Goal: Task Accomplishment & Management: Complete application form

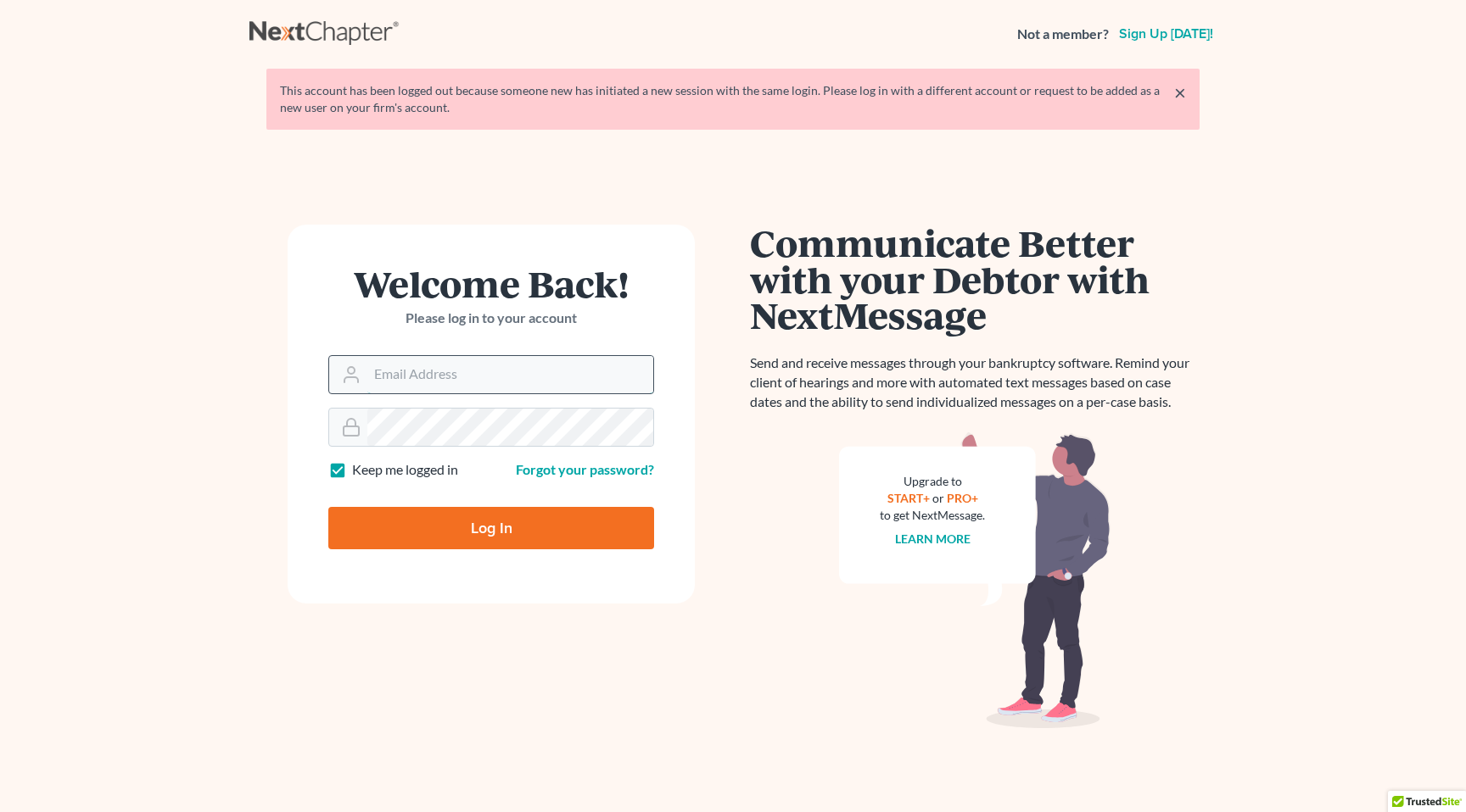
click at [367, 370] on input "Email Address" at bounding box center [510, 375] width 286 height 38
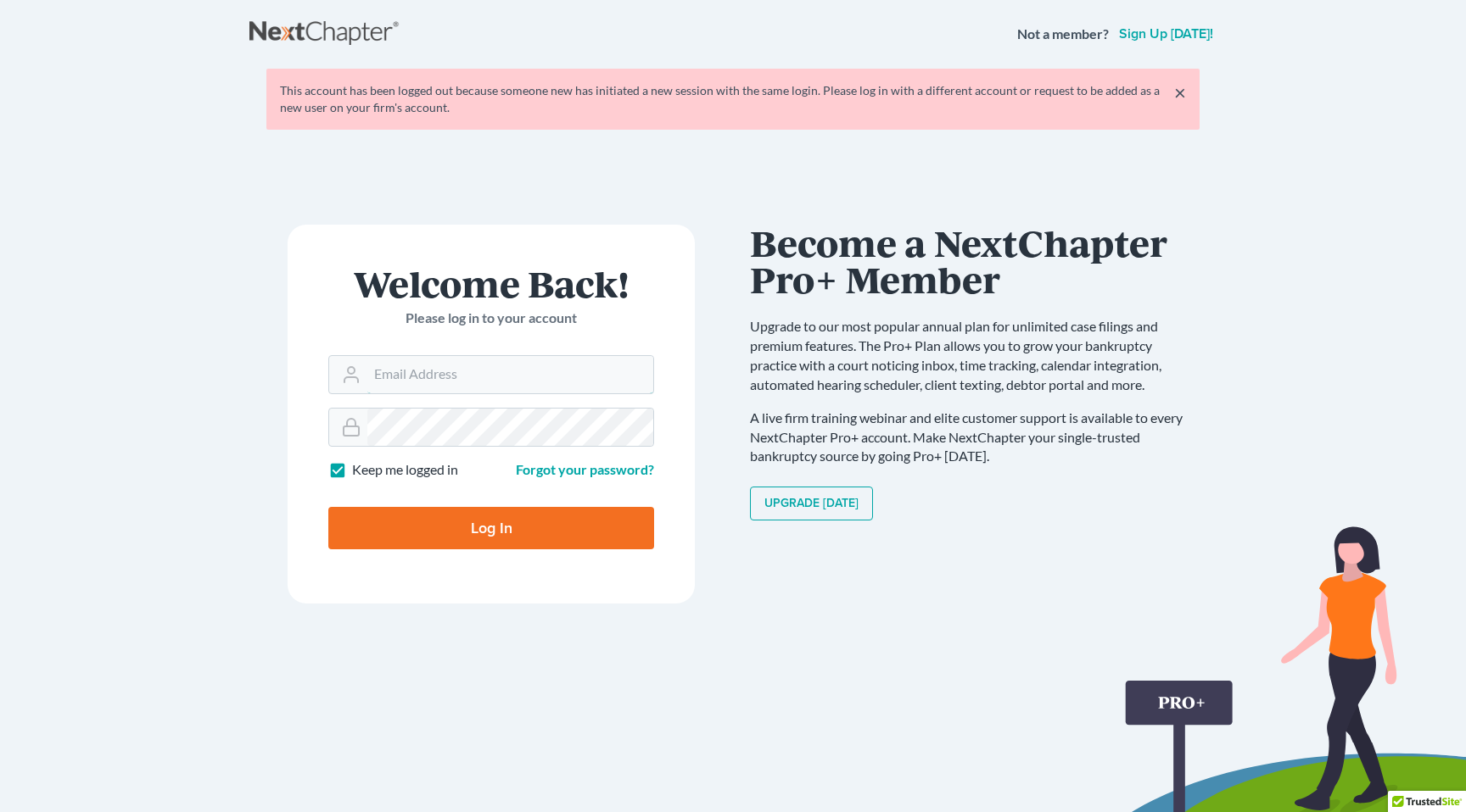
type input "[PERSON_NAME][EMAIL_ADDRESS][DOMAIN_NAME]"
click at [462, 521] on input "Log In" at bounding box center [490, 528] width 326 height 43
type input "Thinking..."
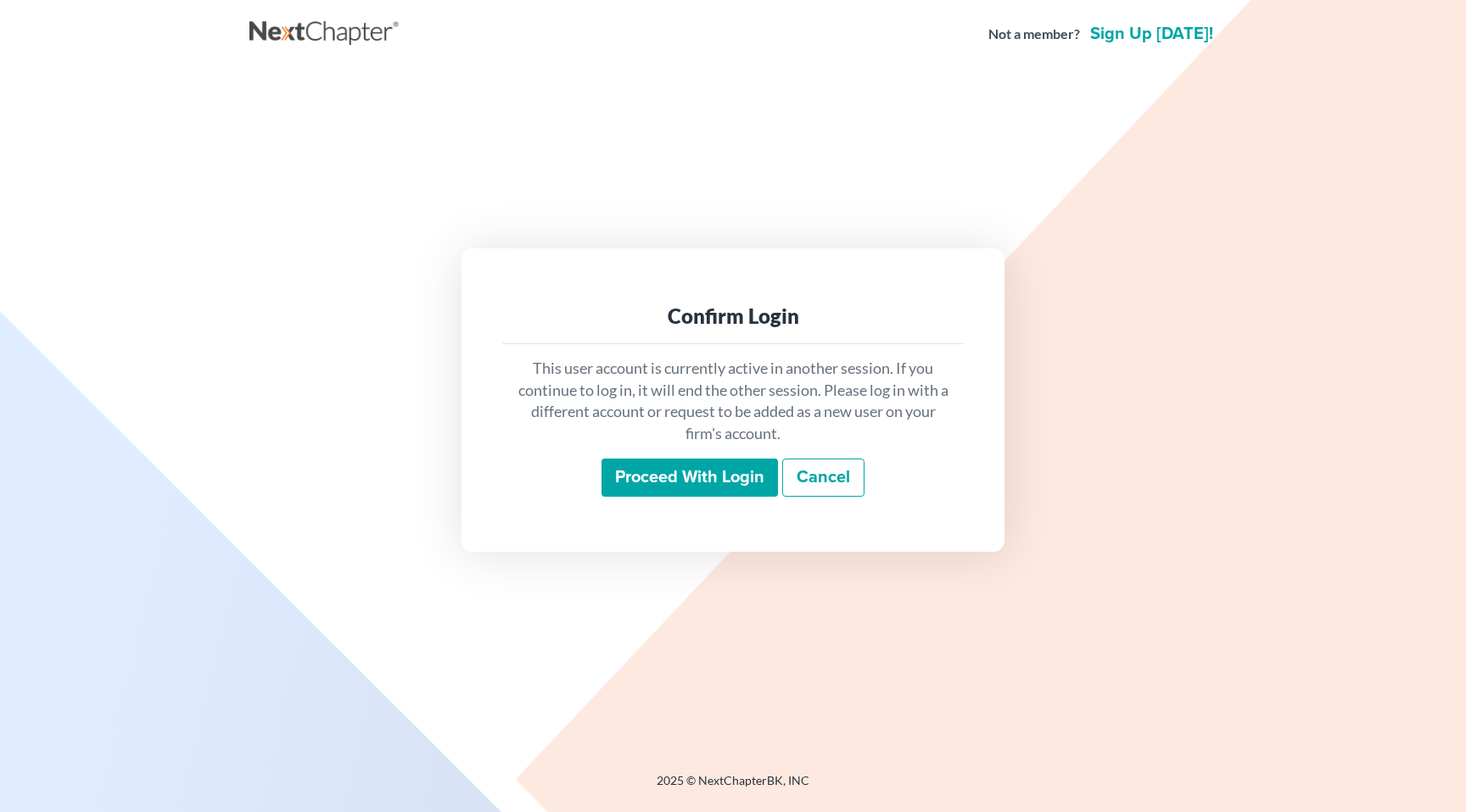
click at [756, 485] on input "Proceed with login" at bounding box center [689, 477] width 176 height 39
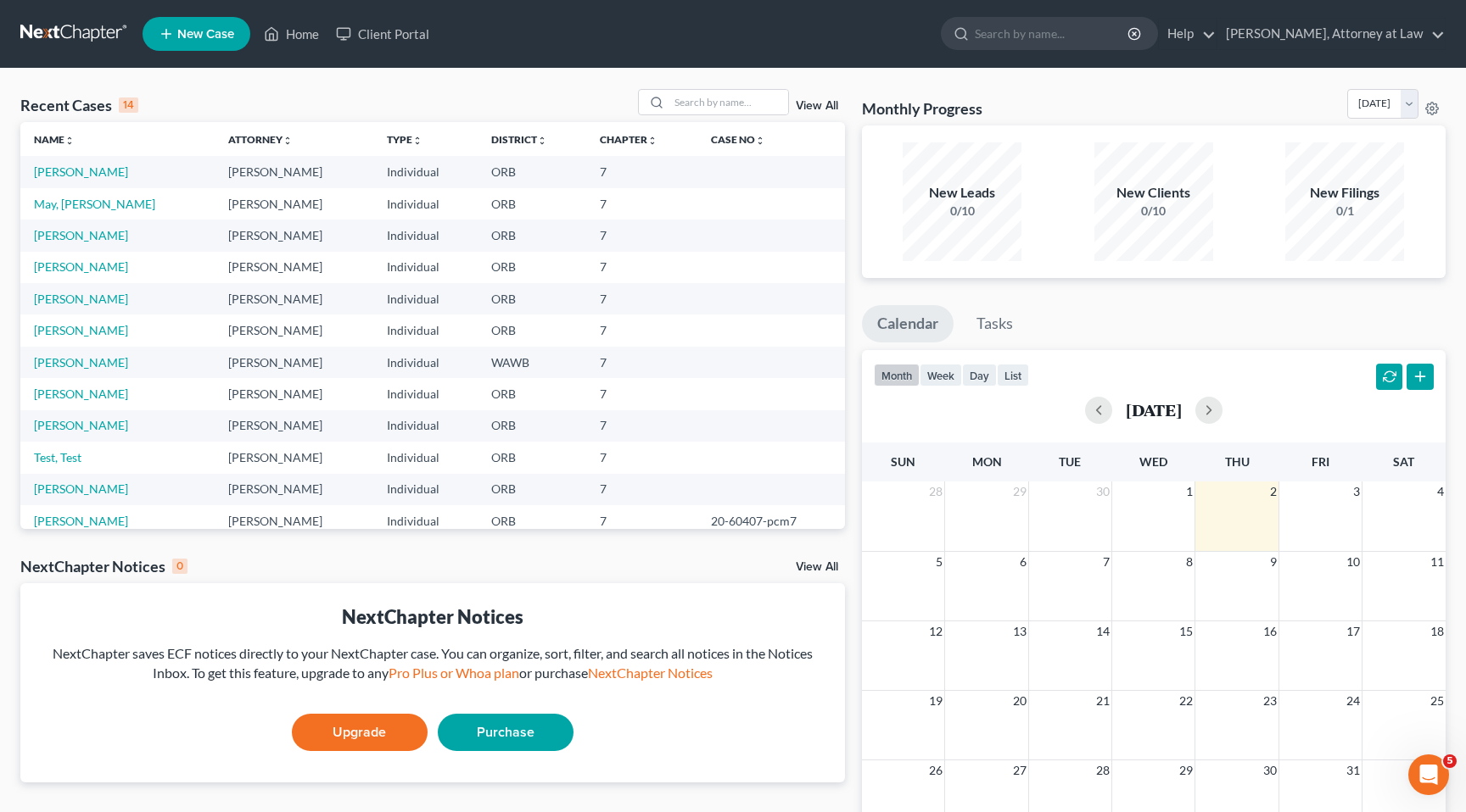
click at [111, 183] on td "[PERSON_NAME]" at bounding box center [118, 172] width 194 height 32
click at [101, 173] on link "[PERSON_NAME]" at bounding box center [80, 171] width 94 height 15
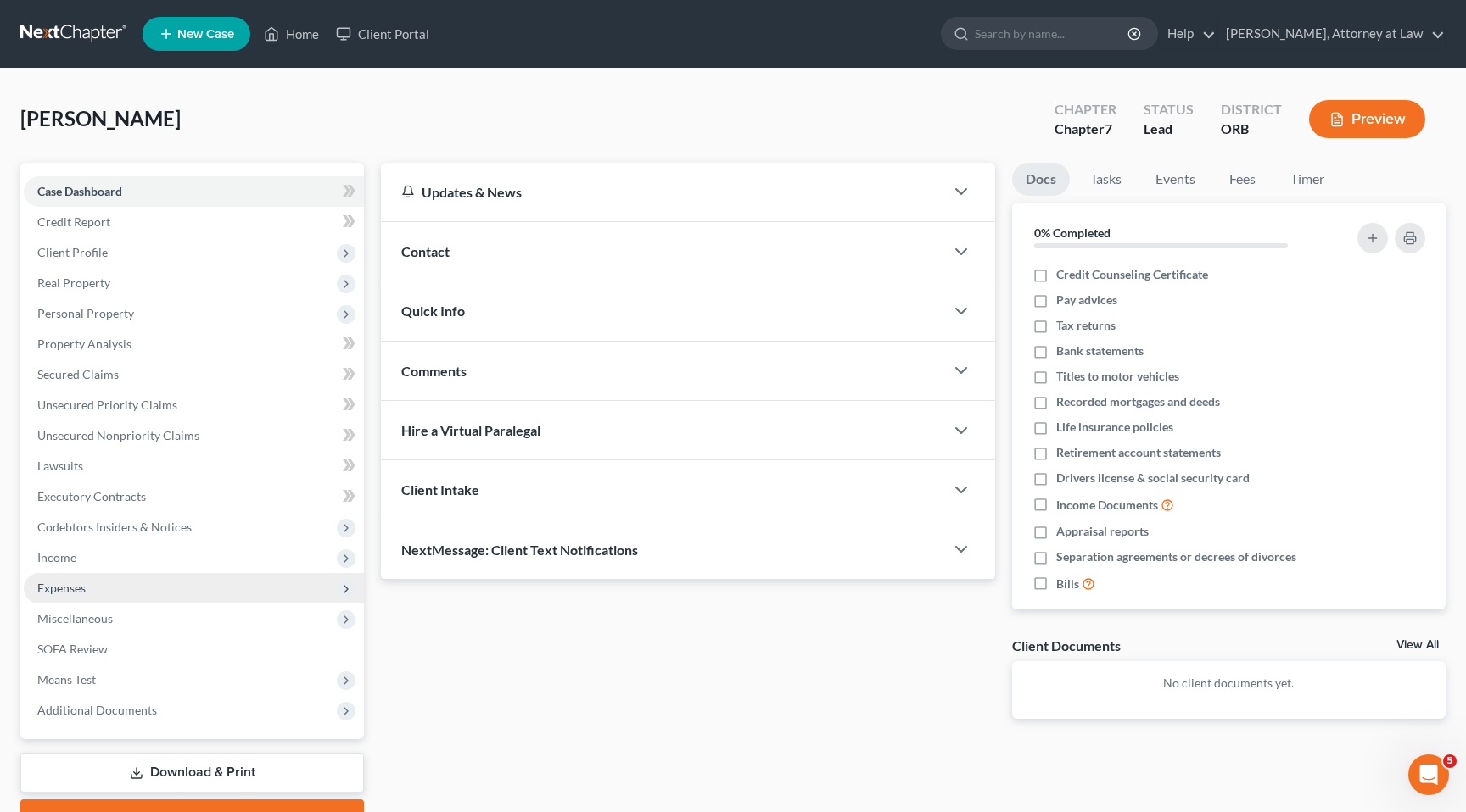
click at [105, 589] on span "Expenses" at bounding box center [193, 588] width 340 height 31
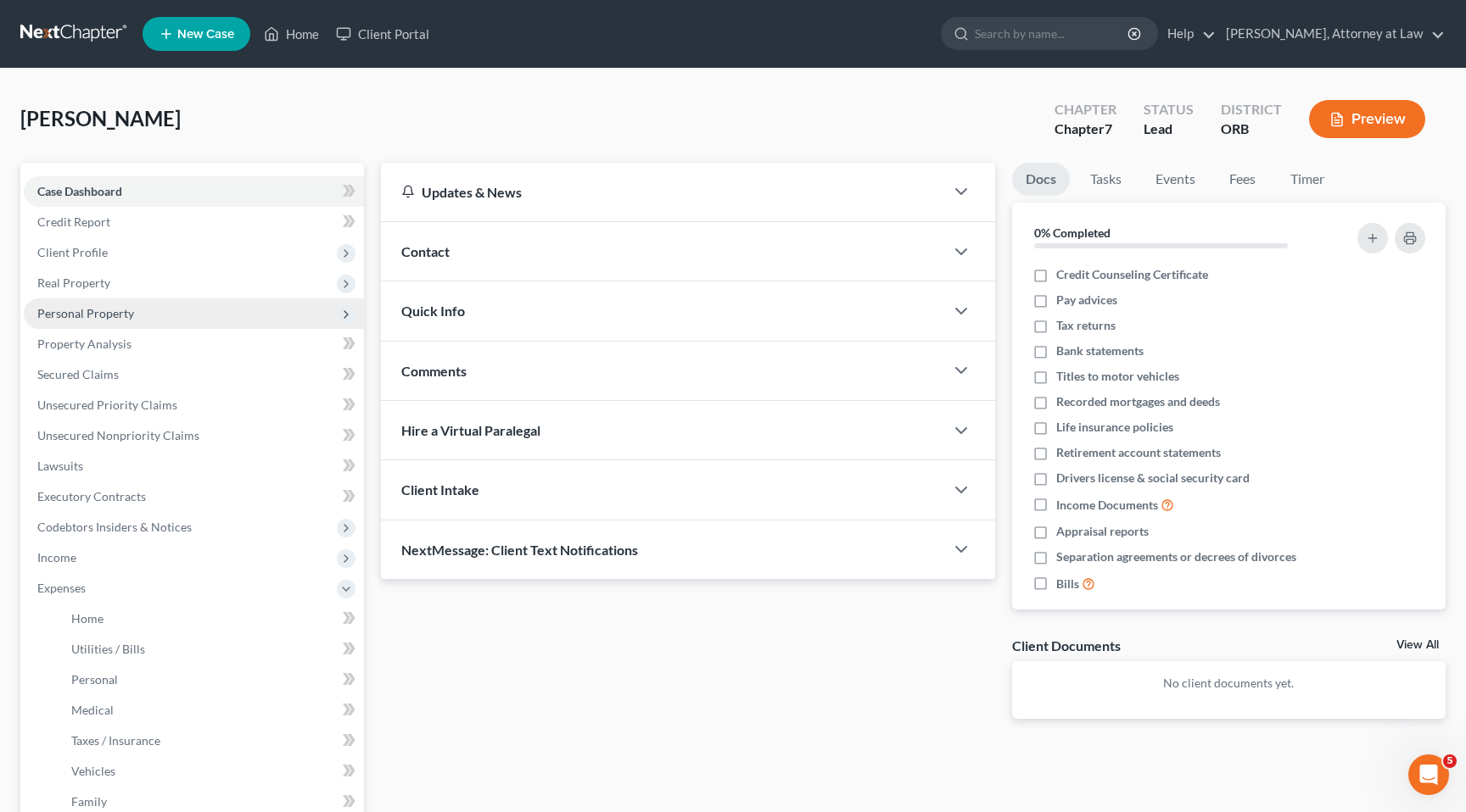
click at [148, 307] on span "Personal Property" at bounding box center [193, 313] width 340 height 31
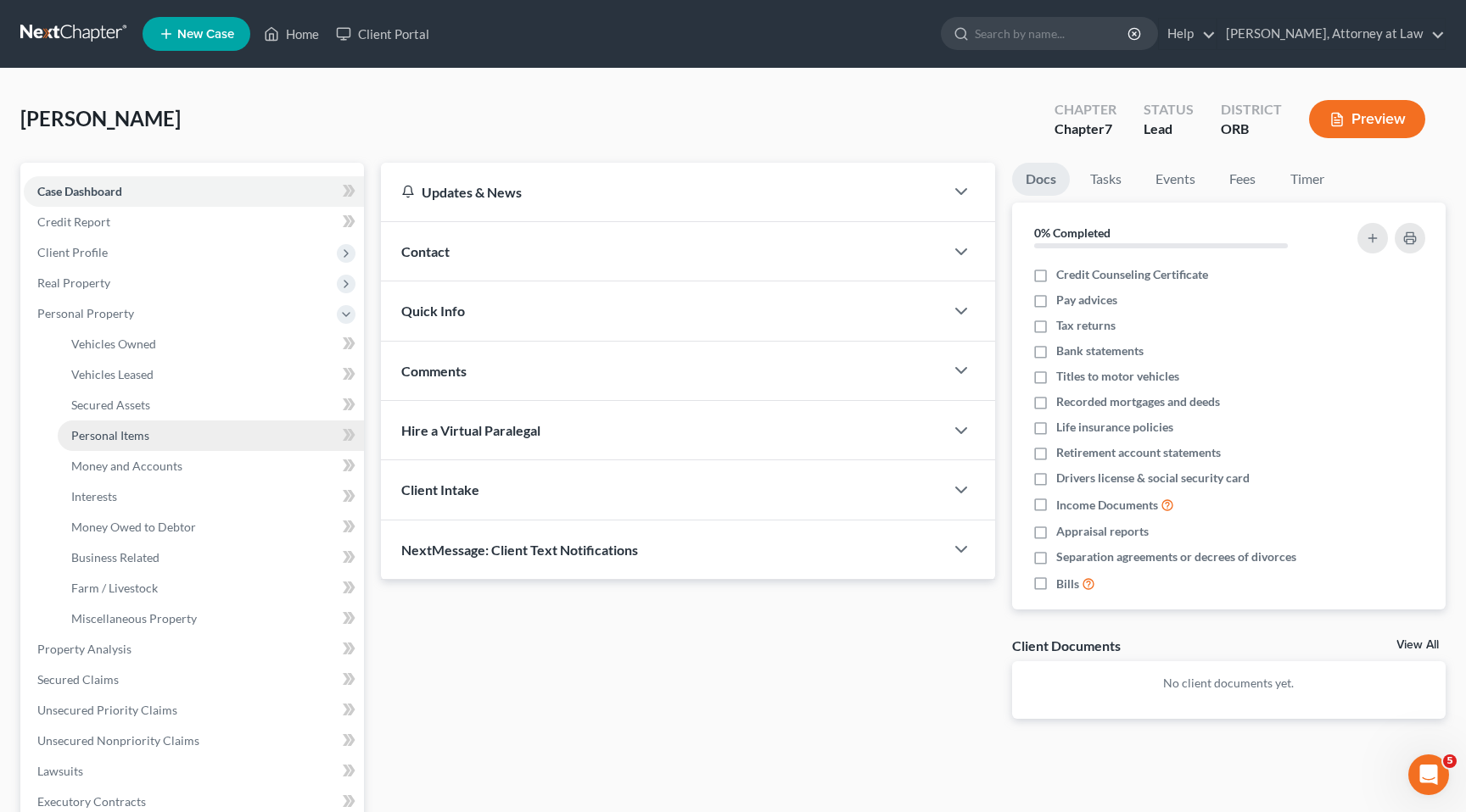
click at [168, 435] on link "Personal Items" at bounding box center [210, 436] width 306 height 31
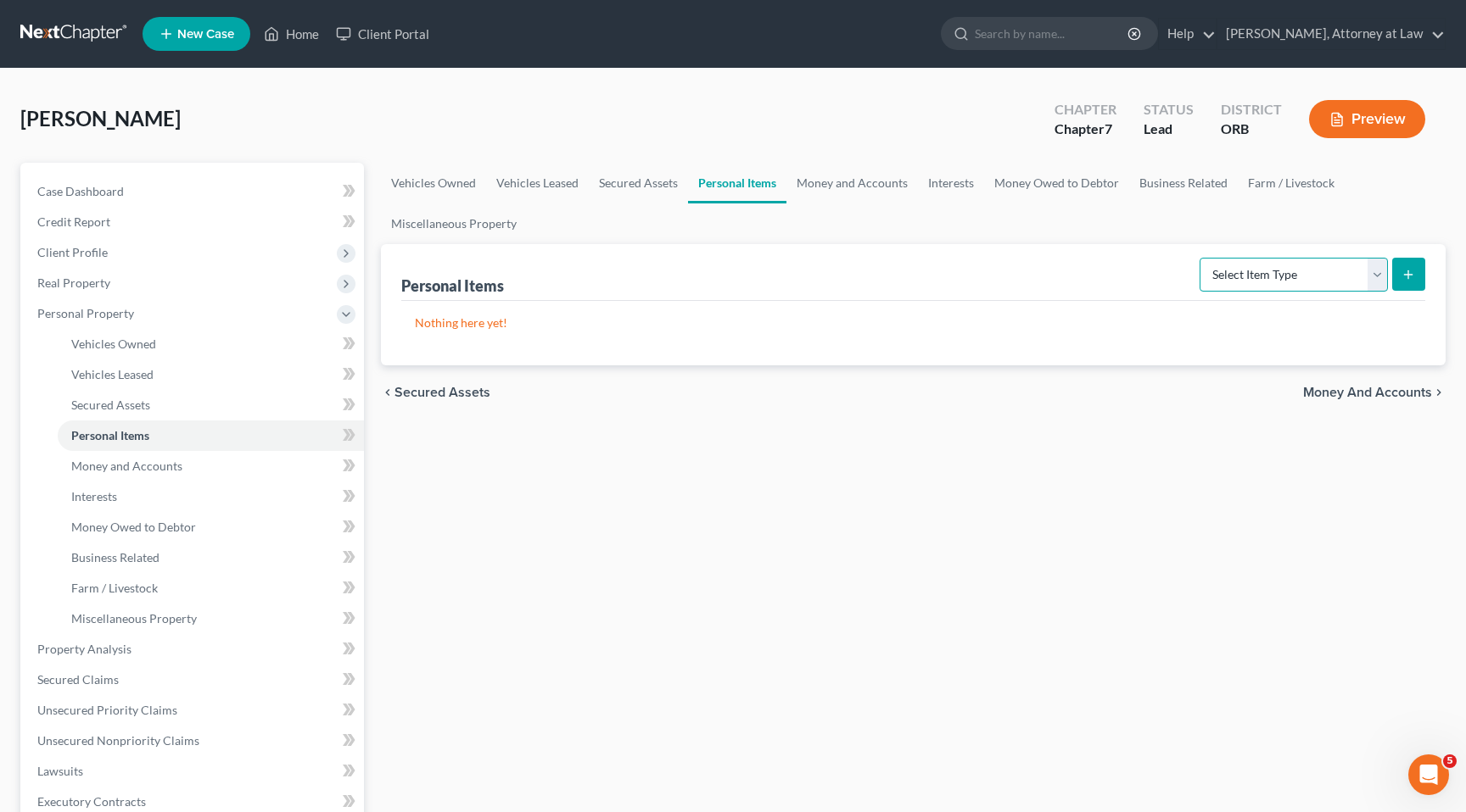
click at [1378, 284] on select "Select Item Type Clothing Collectibles Of Value Electronics Firearms Household …" at bounding box center [1294, 274] width 188 height 34
click at [1202, 257] on select "Select Item Type Clothing Collectibles Of Value Electronics Firearms Household …" at bounding box center [1294, 274] width 188 height 34
click at [1417, 281] on button "submit" at bounding box center [1408, 273] width 33 height 33
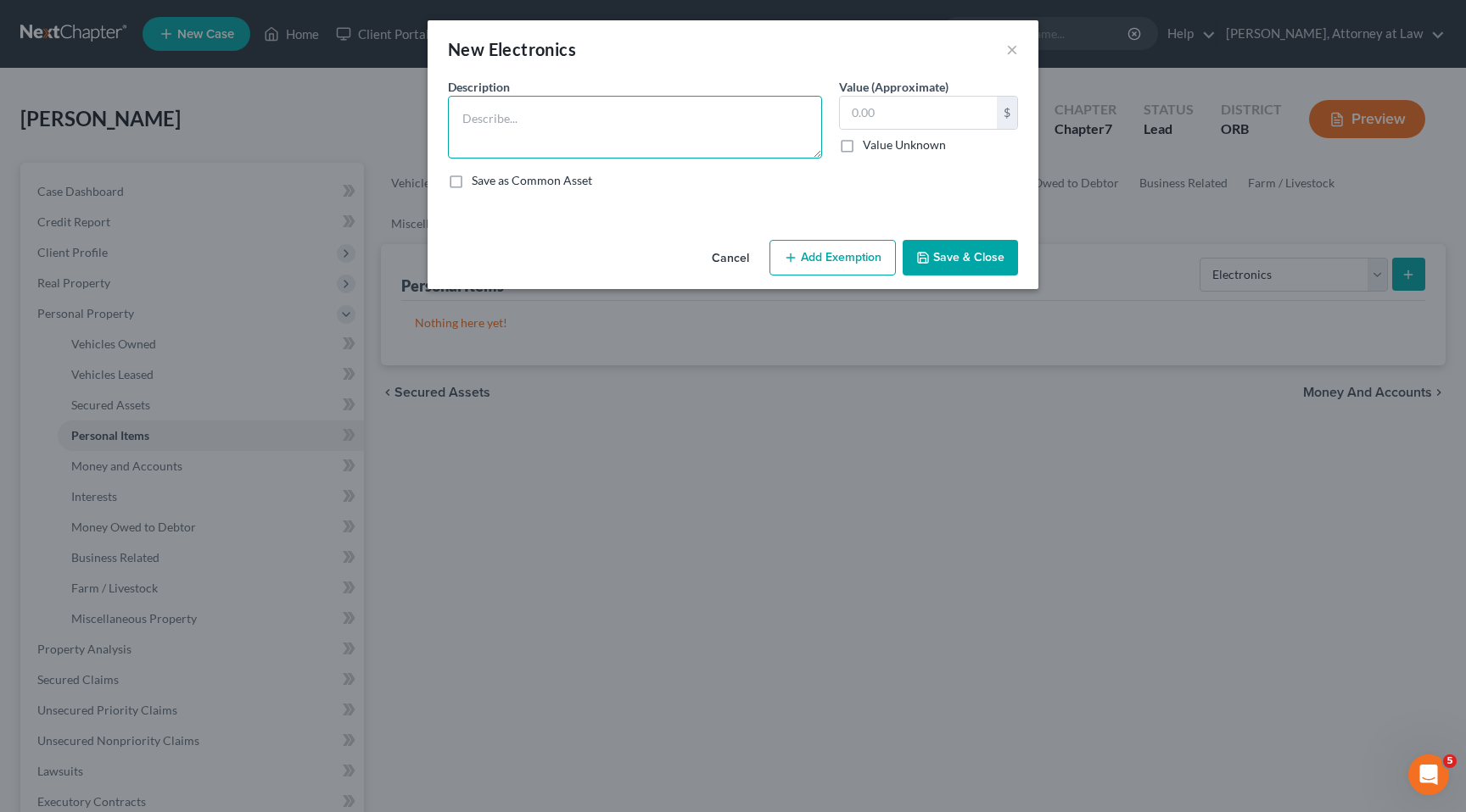
click at [672, 119] on textarea at bounding box center [635, 127] width 374 height 62
click at [1018, 45] on div "New Electronics ×" at bounding box center [733, 50] width 611 height 57
click at [1015, 48] on button "×" at bounding box center [1012, 49] width 12 height 21
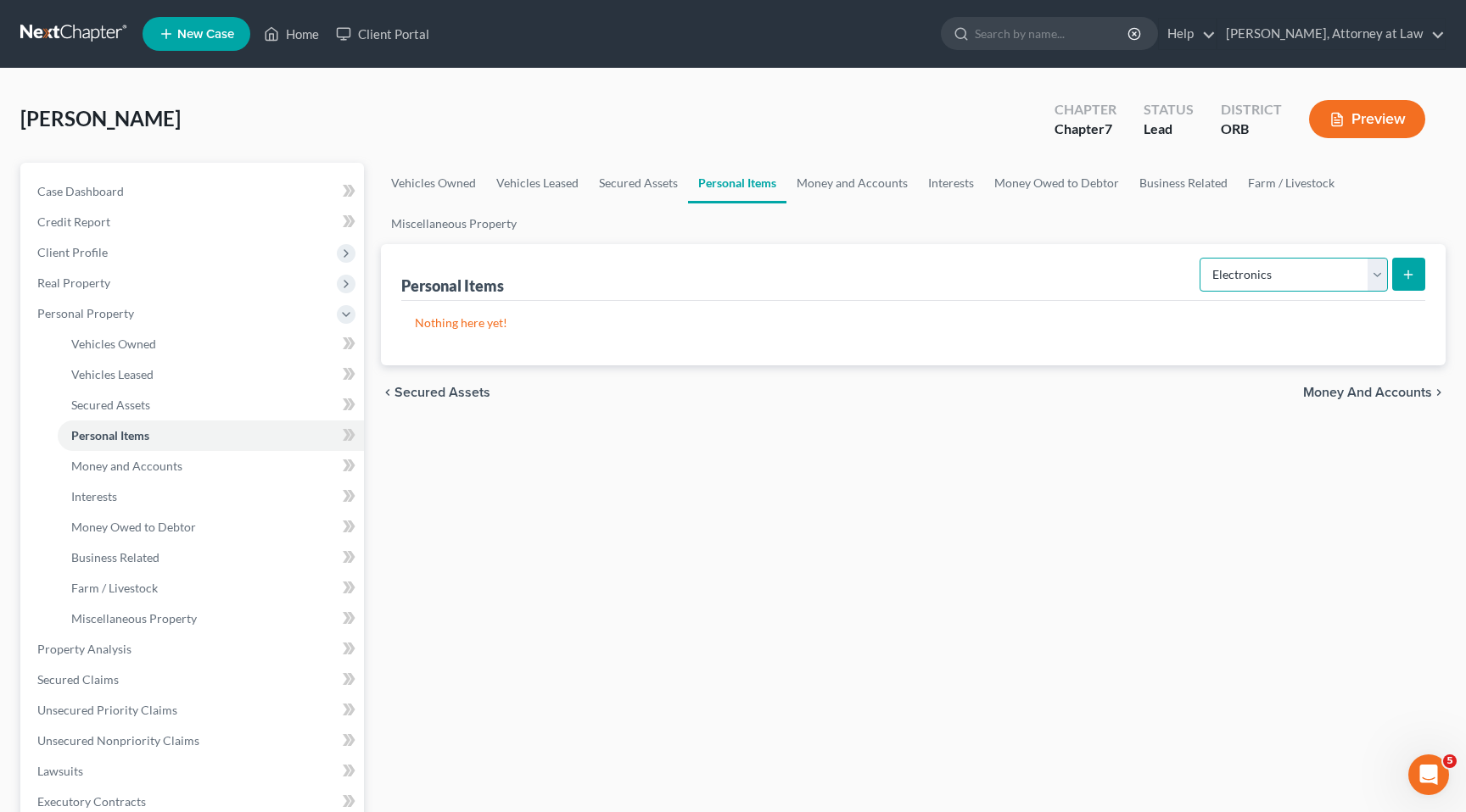
click at [1372, 274] on select "Select Item Type Clothing Collectibles Of Value Electronics Firearms Household …" at bounding box center [1294, 274] width 188 height 34
click at [1202, 257] on select "Select Item Type Clothing Collectibles Of Value Electronics Firearms Household …" at bounding box center [1294, 274] width 188 height 34
click at [1380, 278] on select "Select Item Type Clothing Collectibles Of Value Electronics Firearms Household …" at bounding box center [1294, 274] width 188 height 34
click at [1202, 257] on select "Select Item Type Clothing Collectibles Of Value Electronics Firearms Household …" at bounding box center [1294, 274] width 188 height 34
click at [1373, 281] on select "Select Item Type Clothing Collectibles Of Value Electronics Firearms Household …" at bounding box center [1294, 274] width 188 height 34
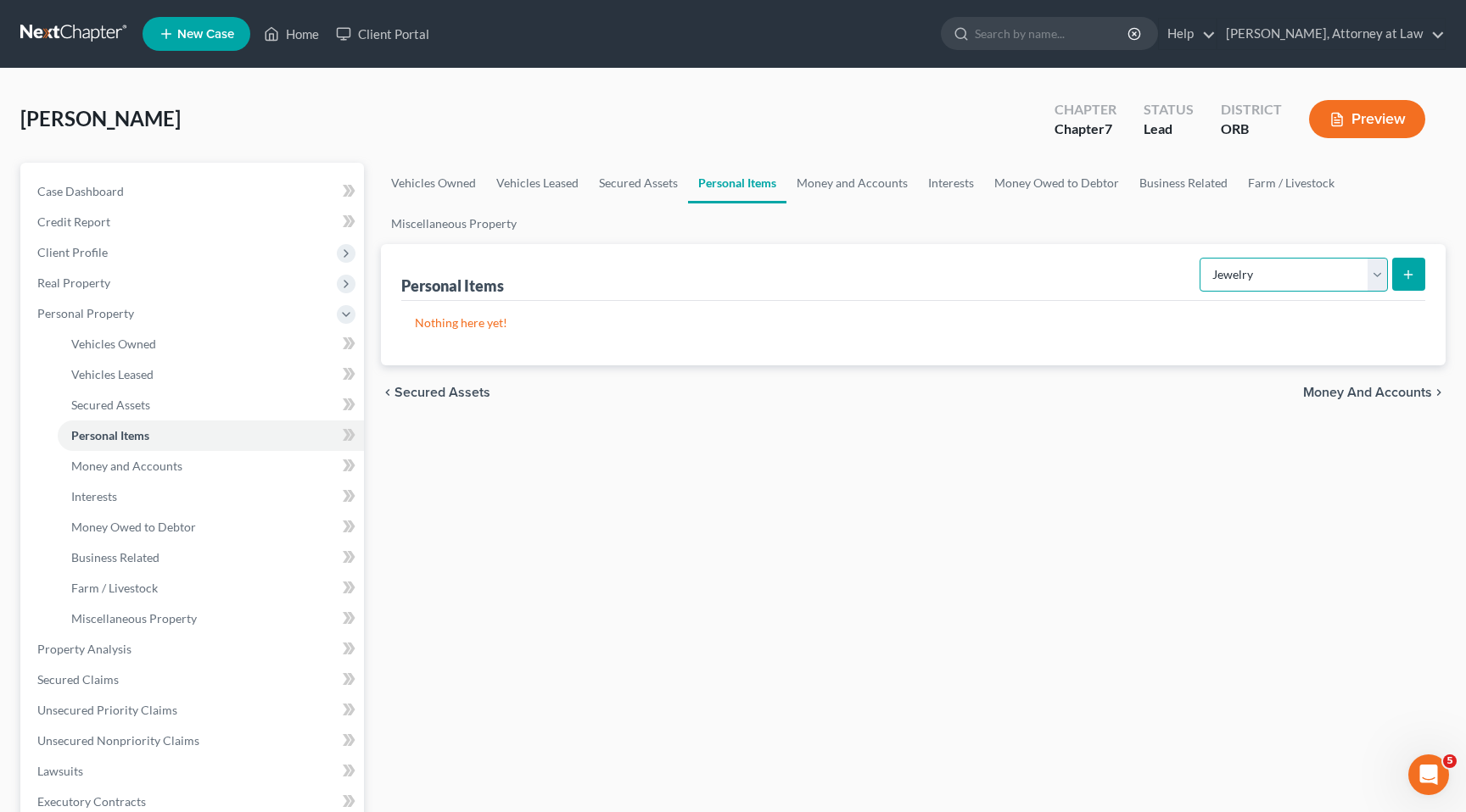
select select "electronics"
click at [1202, 257] on select "Select Item Type Clothing Collectibles Of Value Electronics Firearms Household …" at bounding box center [1294, 274] width 188 height 34
click at [1414, 276] on icon "submit" at bounding box center [1409, 275] width 14 height 14
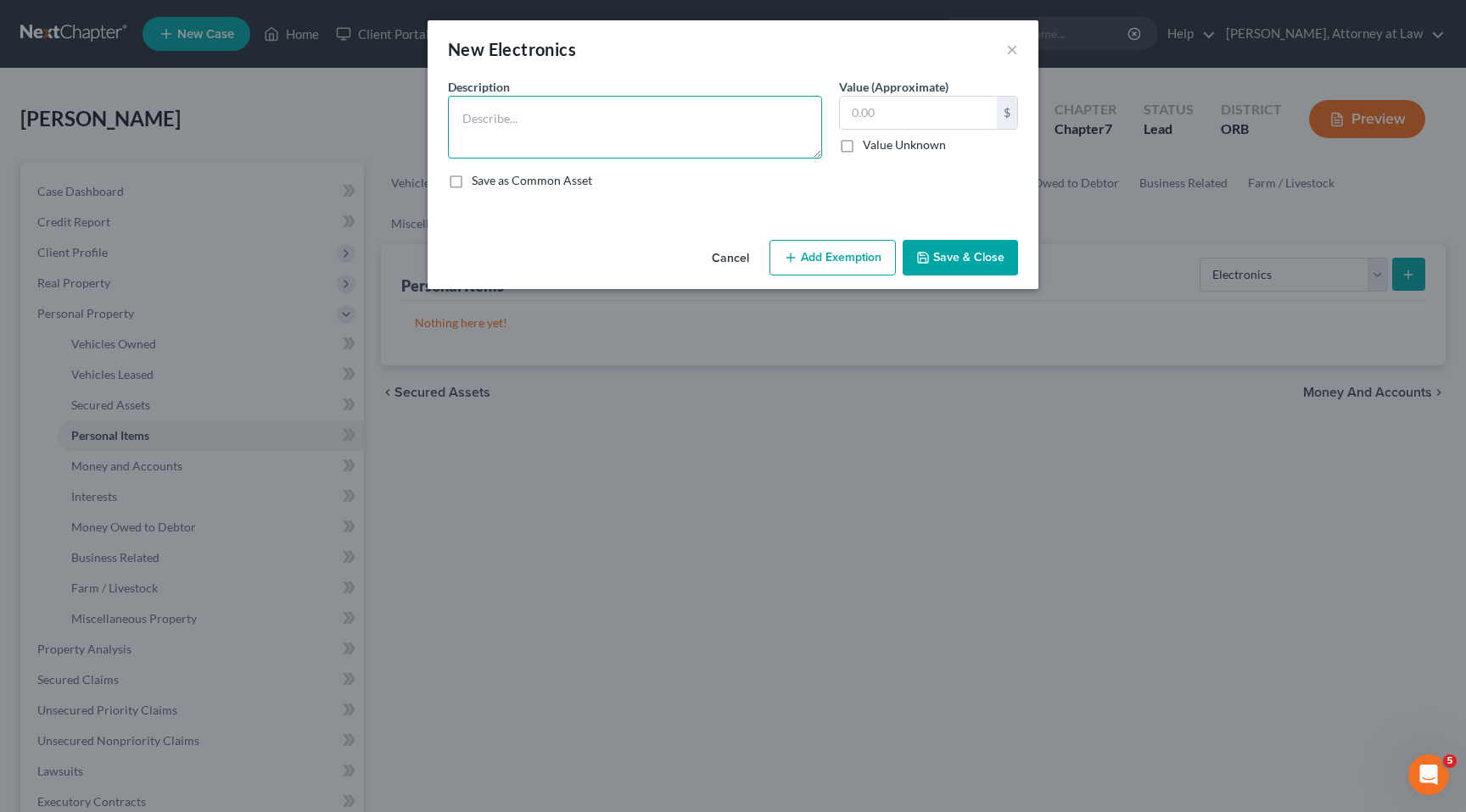
click at [665, 127] on textarea at bounding box center [635, 127] width 374 height 62
type textarea "z"
type textarea "xbox"
click at [859, 125] on input "text" at bounding box center [918, 113] width 157 height 33
type input "50"
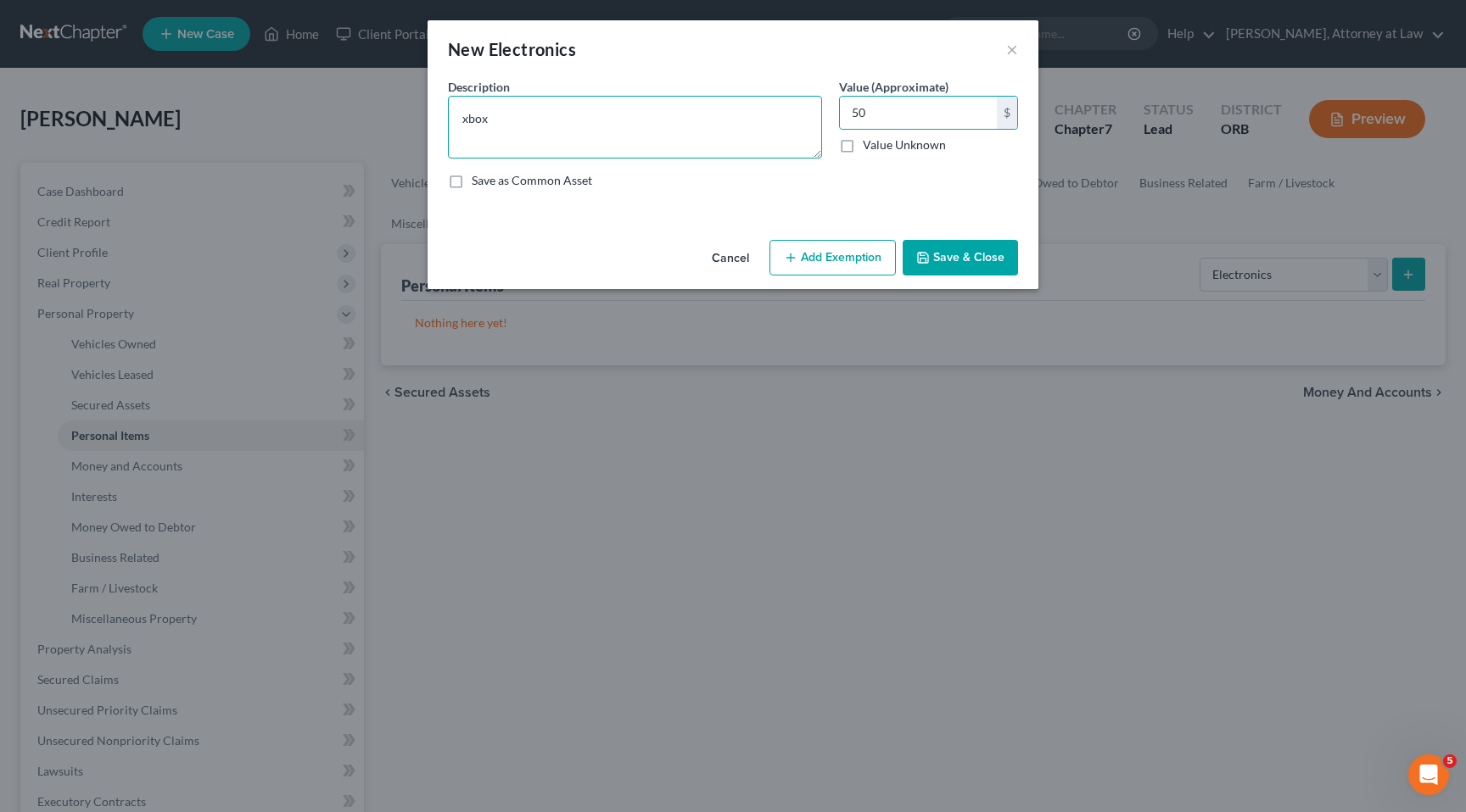
click at [614, 127] on textarea "xbox" at bounding box center [635, 127] width 374 height 62
type textarea "x"
type textarea "two xbox's"
click at [941, 262] on button "Save & Close" at bounding box center [960, 257] width 115 height 36
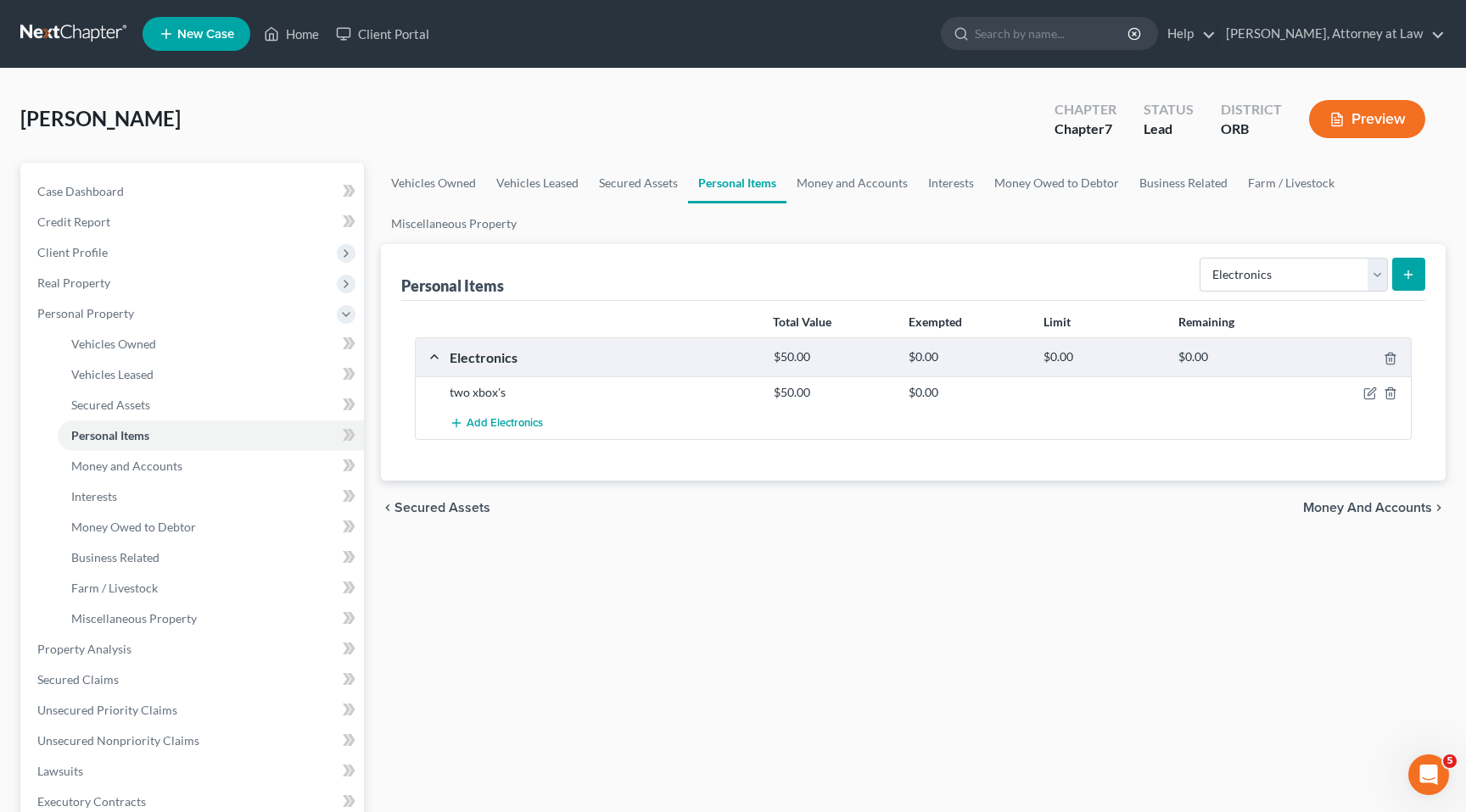
click at [1403, 277] on icon "submit" at bounding box center [1409, 275] width 14 height 14
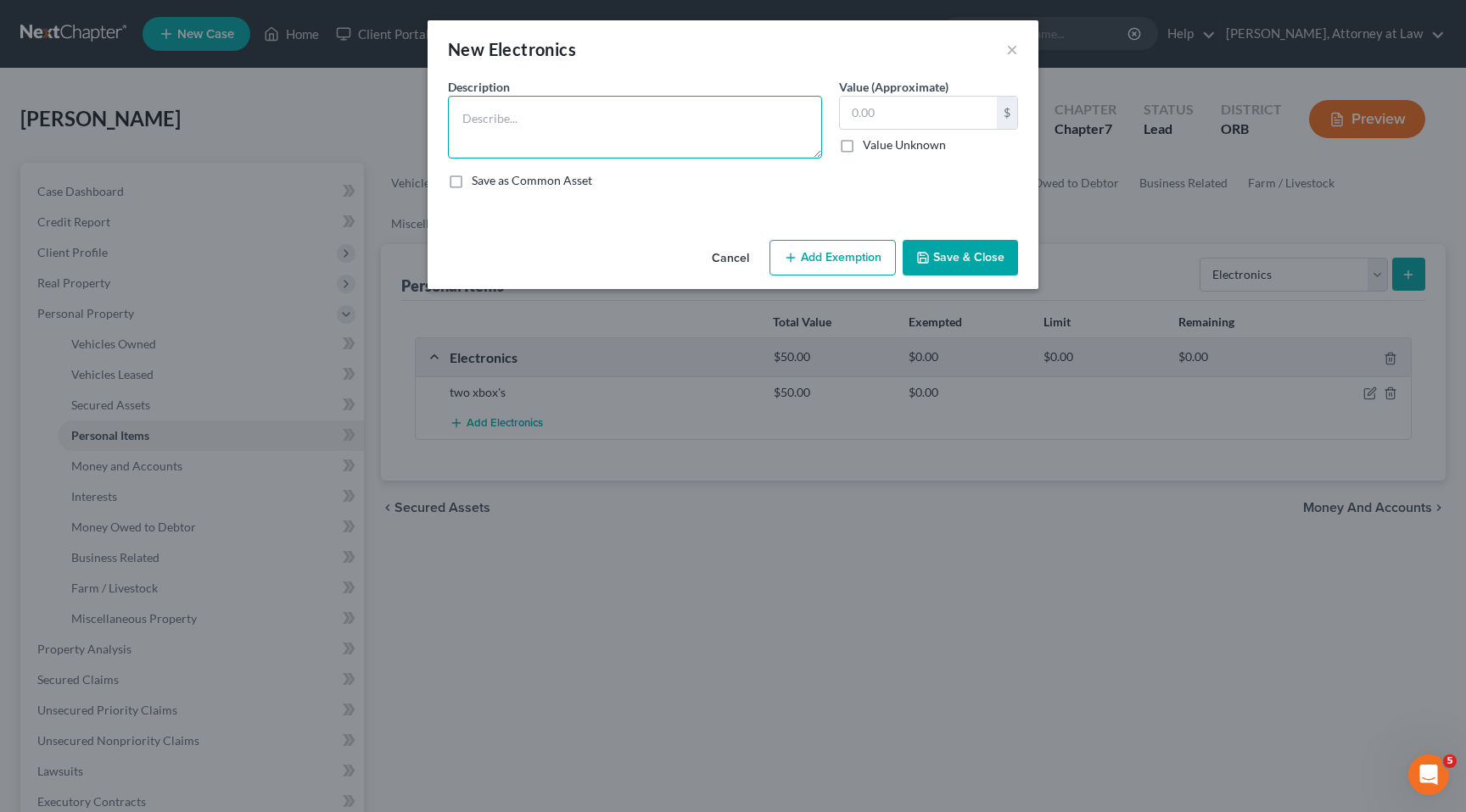
click at [680, 123] on textarea at bounding box center [635, 127] width 374 height 62
type textarea "Tv"
click at [934, 121] on input "text" at bounding box center [918, 113] width 157 height 33
type input "50"
click at [999, 270] on button "Save & Close" at bounding box center [960, 257] width 115 height 36
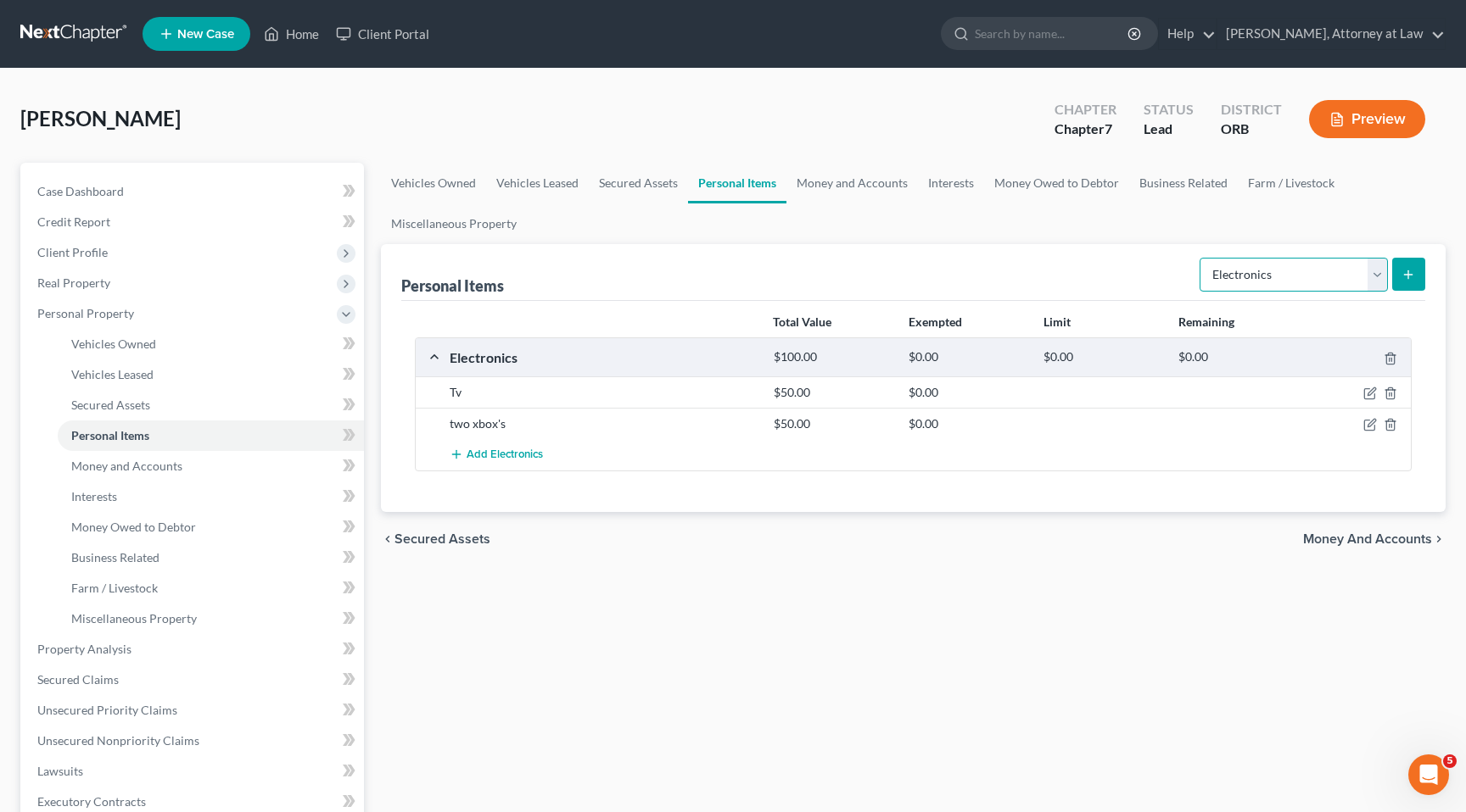
click at [1382, 276] on select "Select Item Type Clothing Collectibles Of Value Electronics Firearms Household …" at bounding box center [1294, 274] width 188 height 34
select select "sports_and_hobby_equipment"
click at [1202, 257] on select "Select Item Type Clothing Collectibles Of Value Electronics Firearms Household …" at bounding box center [1294, 274] width 188 height 34
click at [1408, 275] on line "submit" at bounding box center [1408, 274] width 0 height 8
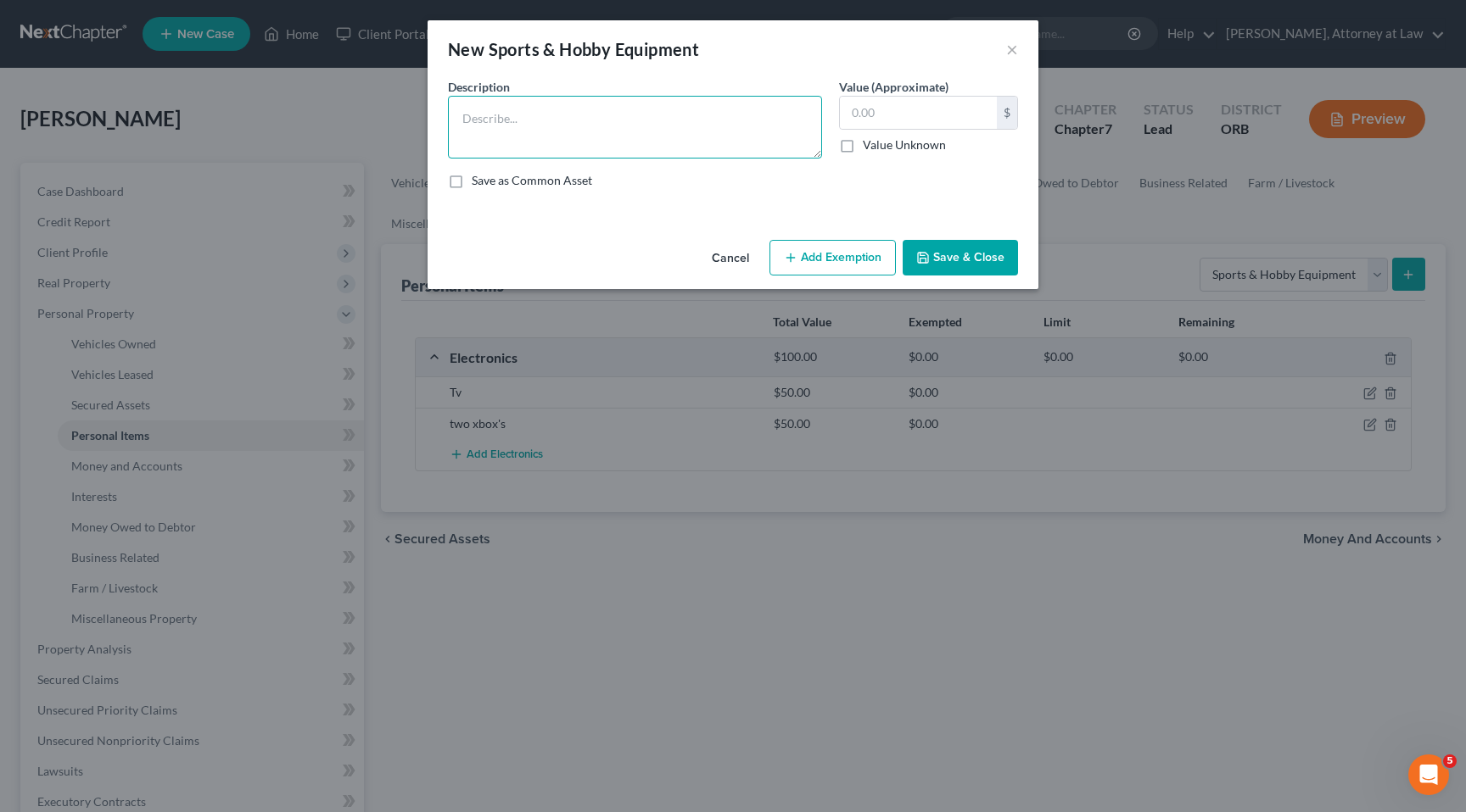
click at [628, 122] on textarea at bounding box center [635, 127] width 374 height 62
type textarea "Bats and mits"
click at [911, 123] on input "text" at bounding box center [918, 113] width 157 height 33
type input "10"
click at [936, 257] on button "Save & Close" at bounding box center [960, 257] width 115 height 36
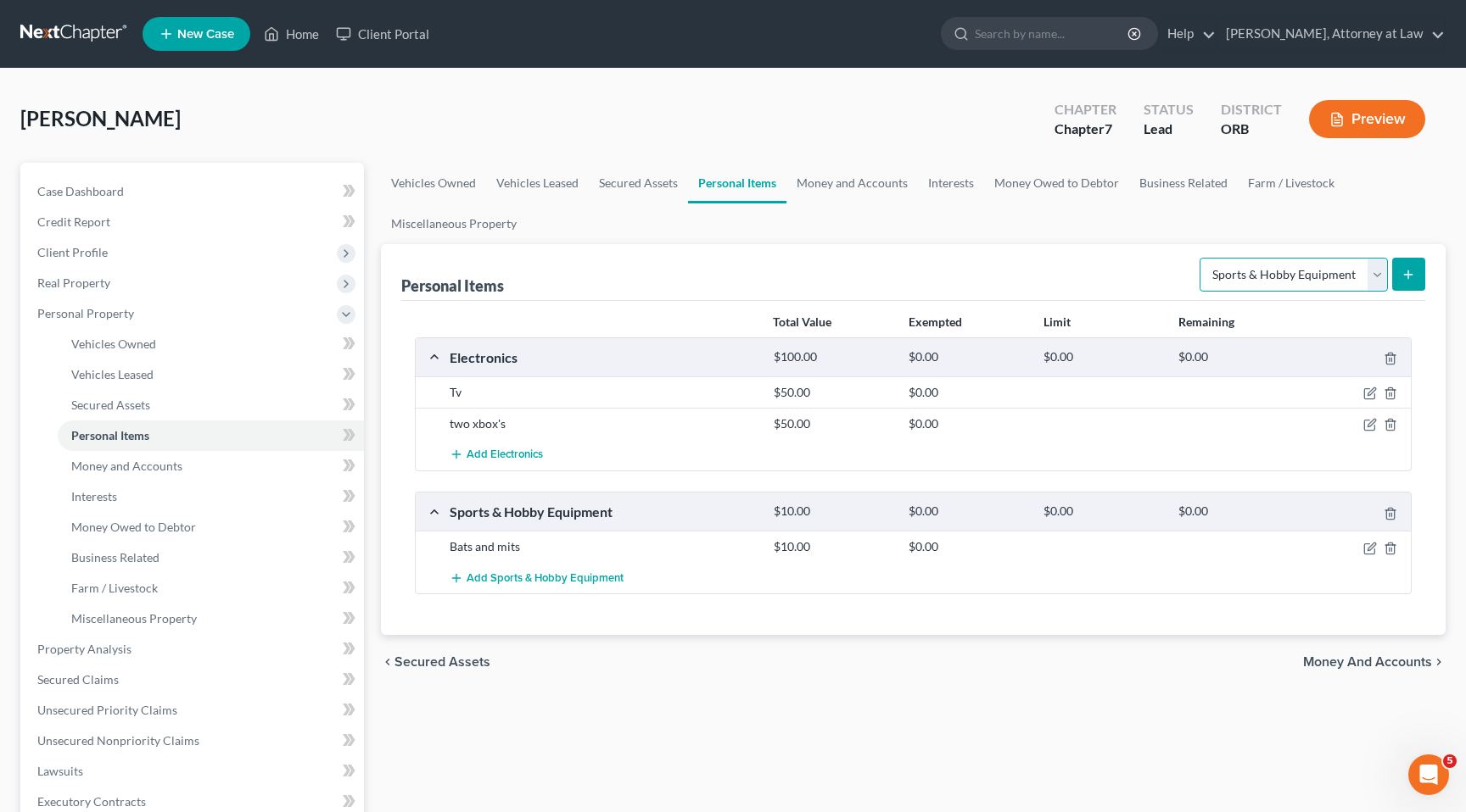
click at [1373, 268] on select "Select Item Type Clothing Collectibles Of Value Electronics Firearms Household …" at bounding box center [1294, 274] width 188 height 34
click at [150, 467] on span "Money and Accounts" at bounding box center [127, 465] width 111 height 15
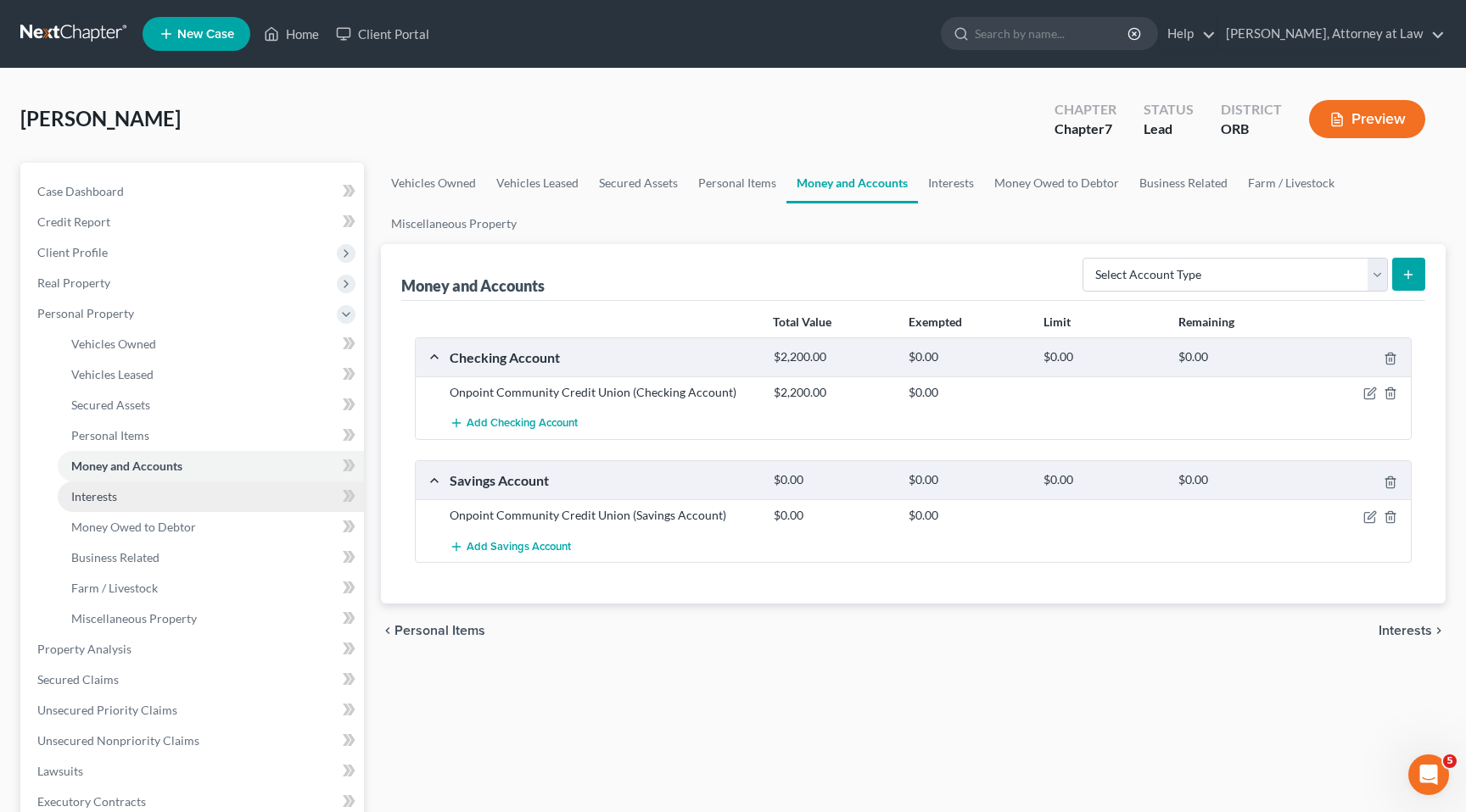
click at [149, 503] on link "Interests" at bounding box center [210, 496] width 306 height 31
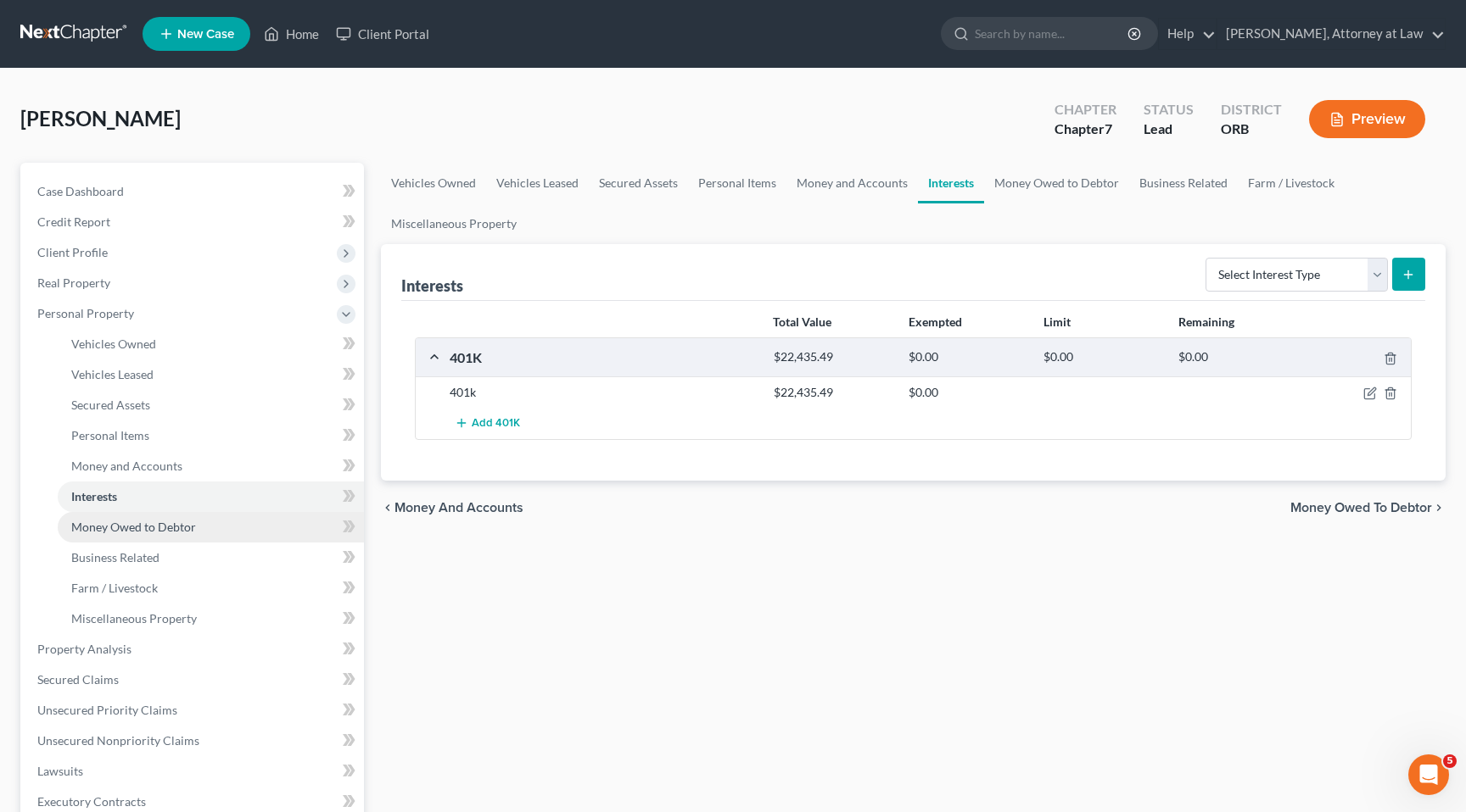
click at [151, 537] on link "Money Owed to Debtor" at bounding box center [210, 527] width 306 height 31
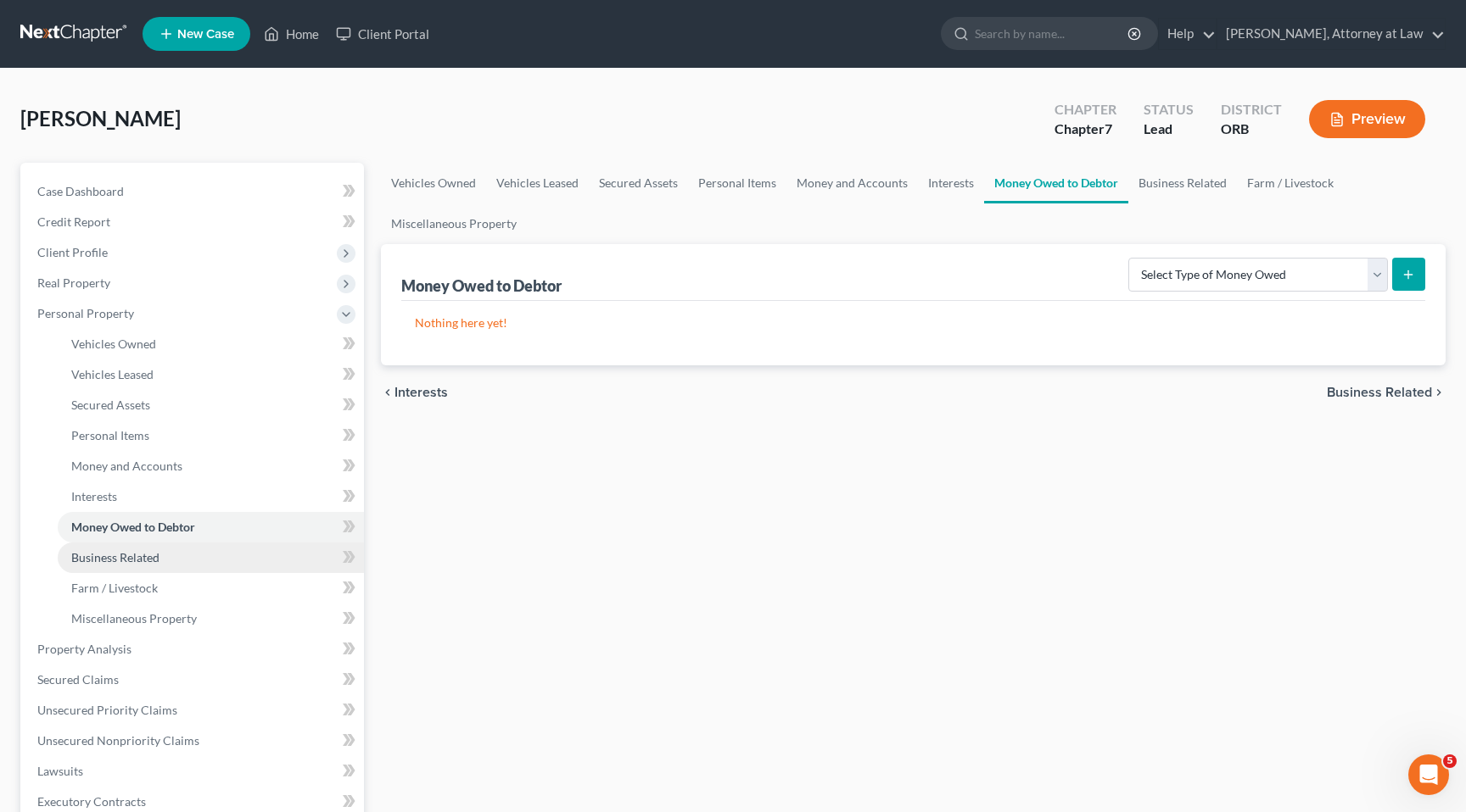
click at [154, 563] on span "Business Related" at bounding box center [115, 558] width 88 height 15
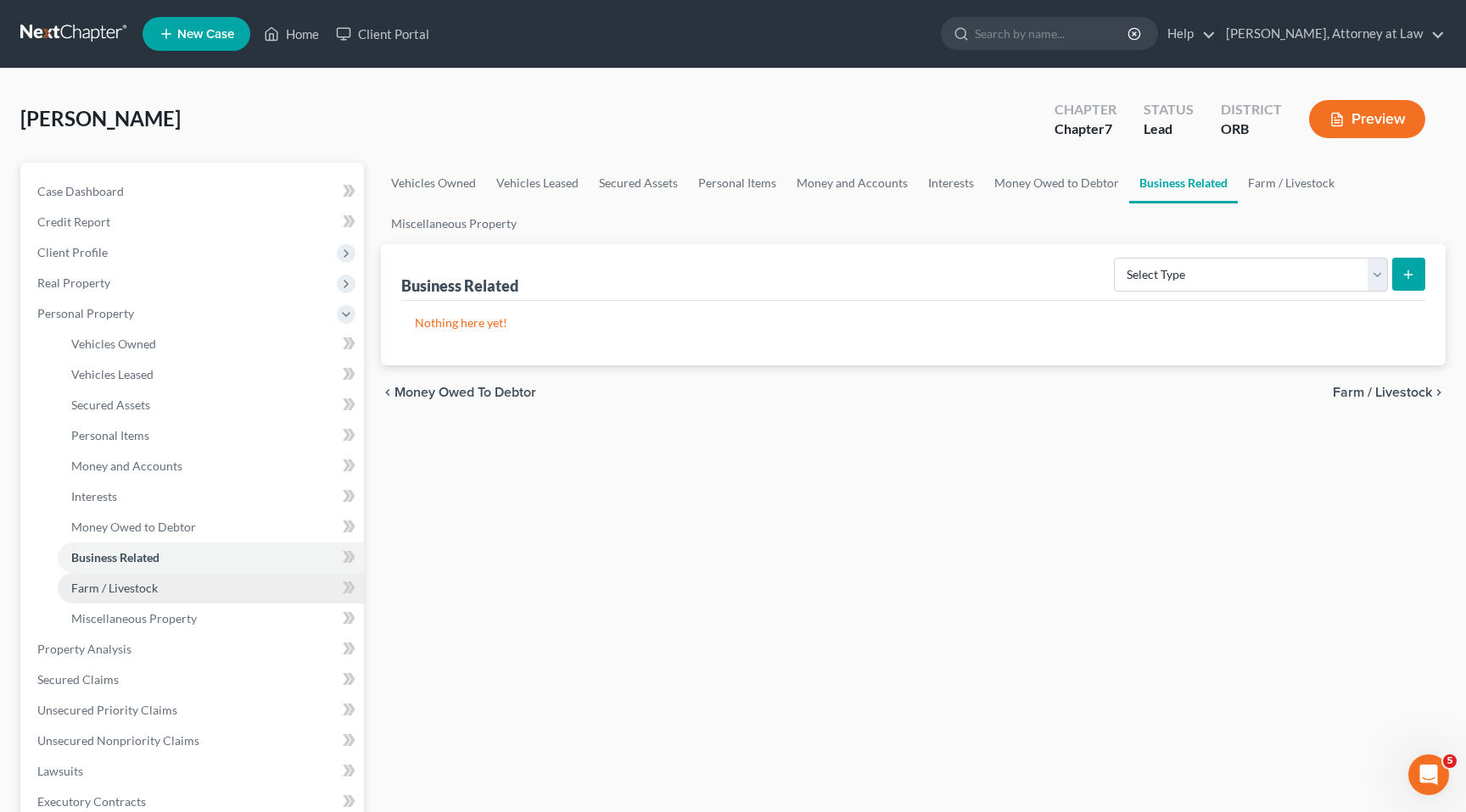
click at [154, 593] on span "Farm / Livestock" at bounding box center [114, 588] width 86 height 15
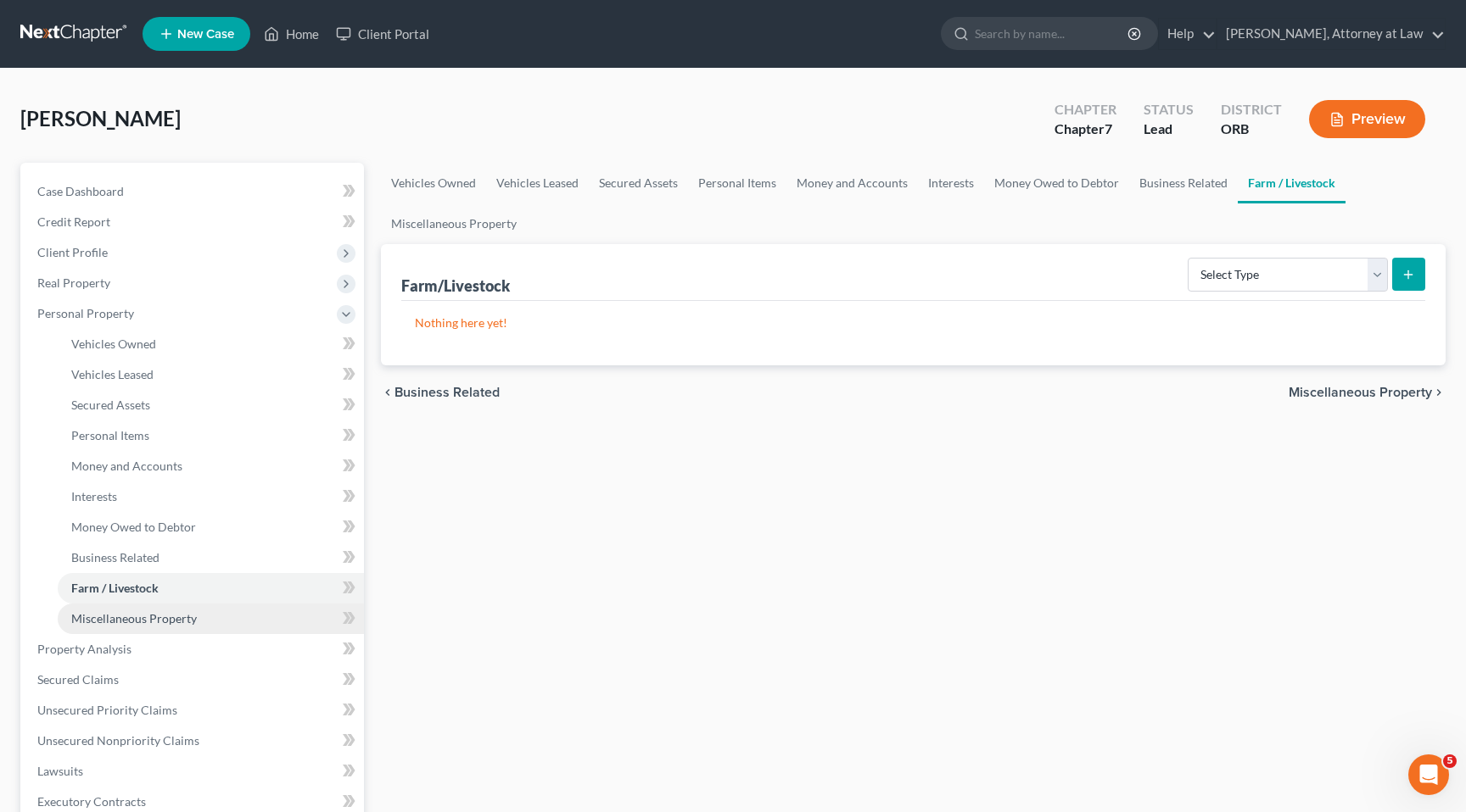
click at [157, 623] on span "Miscellaneous Property" at bounding box center [134, 618] width 126 height 15
click at [172, 589] on link "Farm / Livestock" at bounding box center [210, 588] width 306 height 31
click at [174, 625] on span "Miscellaneous Property" at bounding box center [134, 618] width 126 height 15
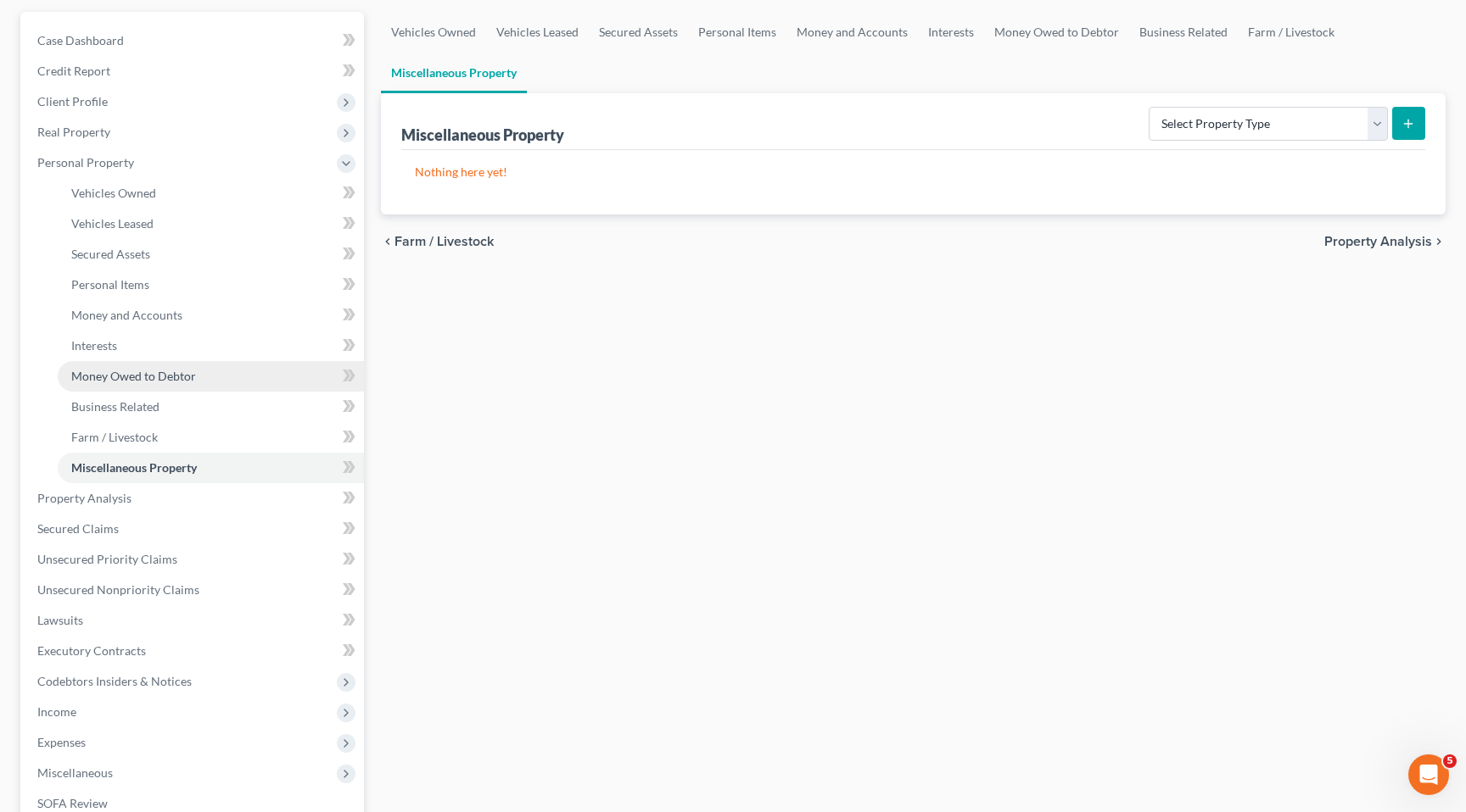
scroll to position [157, 0]
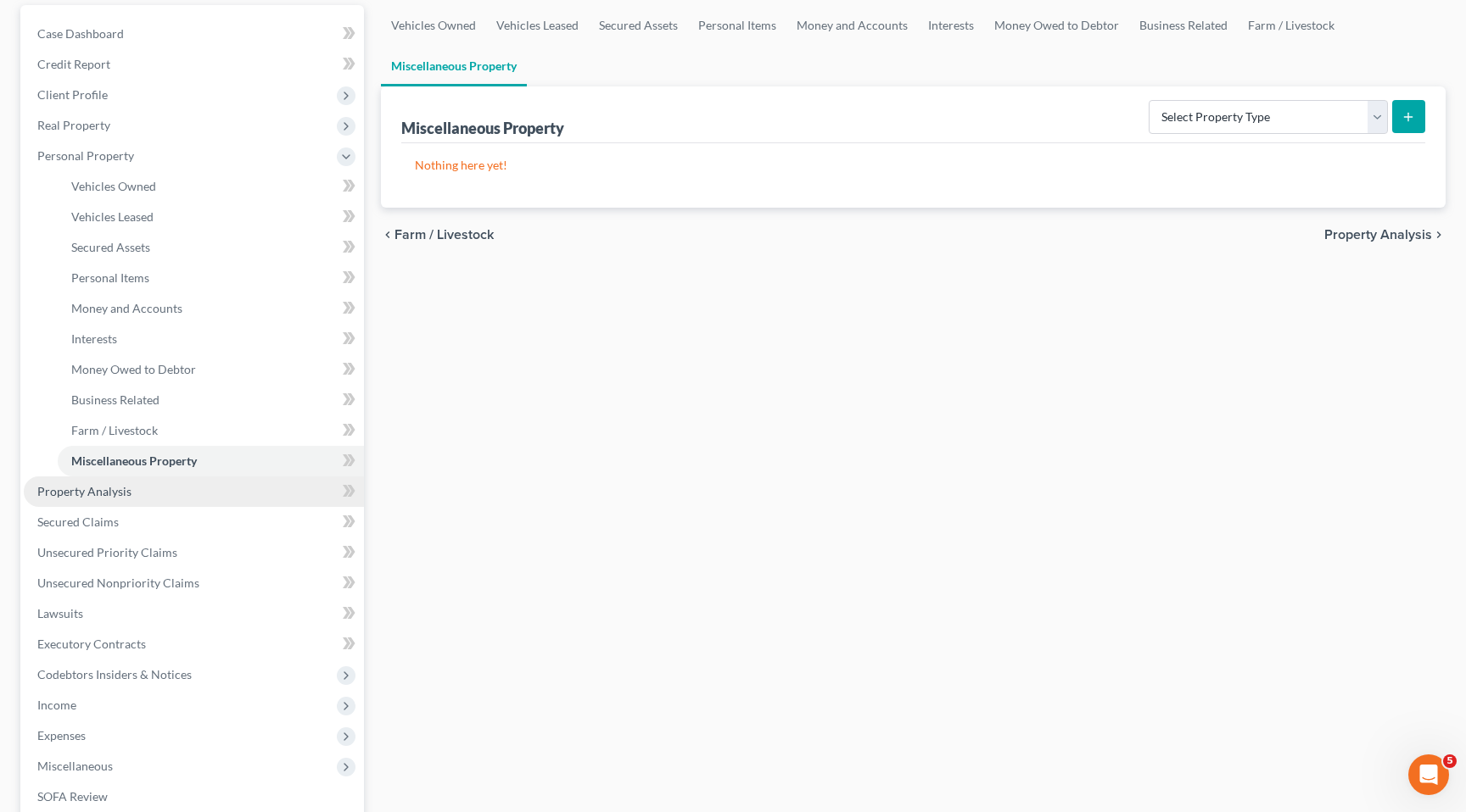
click at [156, 501] on link "Property Analysis" at bounding box center [193, 491] width 340 height 31
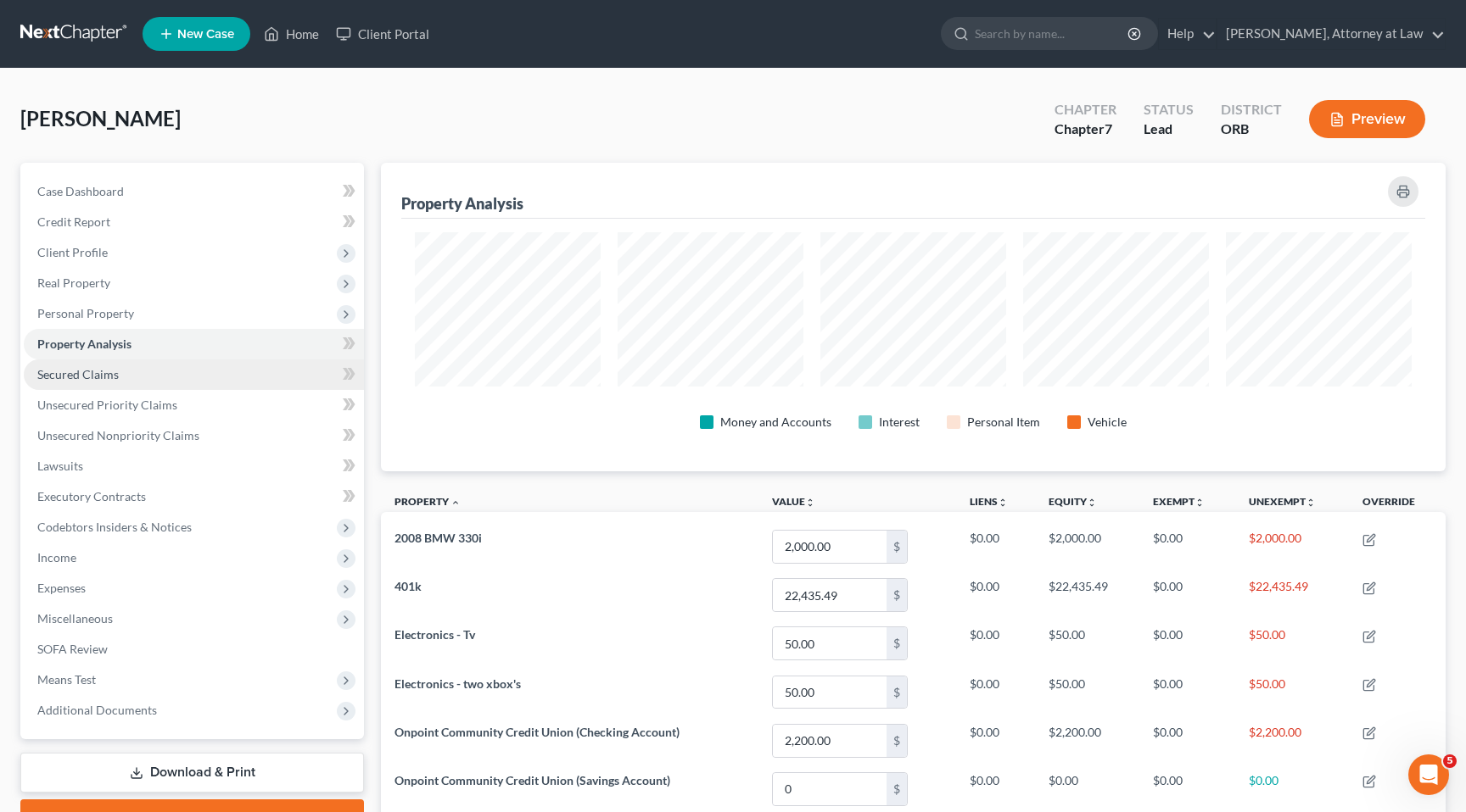
click at [143, 381] on link "Secured Claims" at bounding box center [193, 374] width 340 height 31
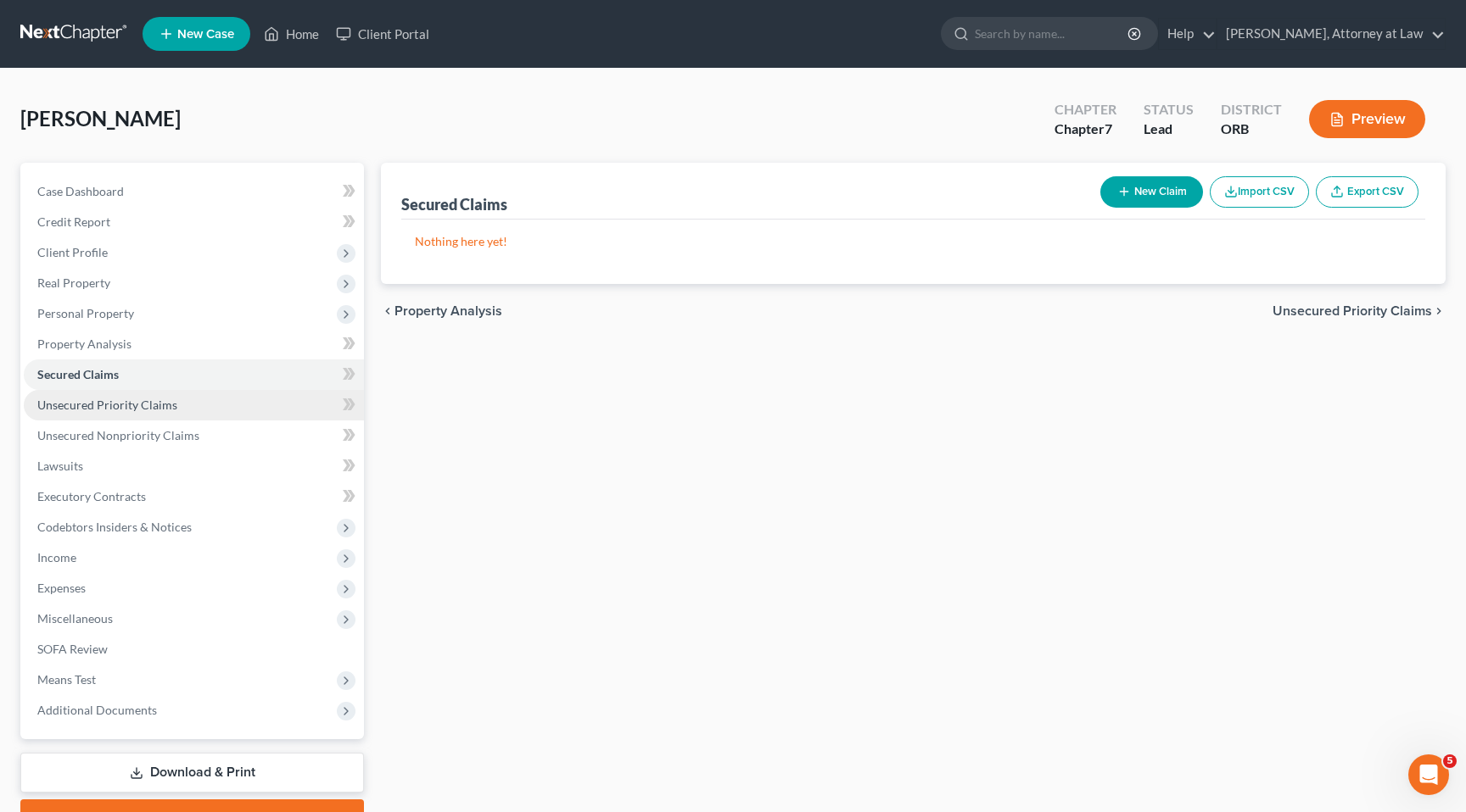
click at [178, 400] on link "Unsecured Priority Claims" at bounding box center [193, 405] width 340 height 31
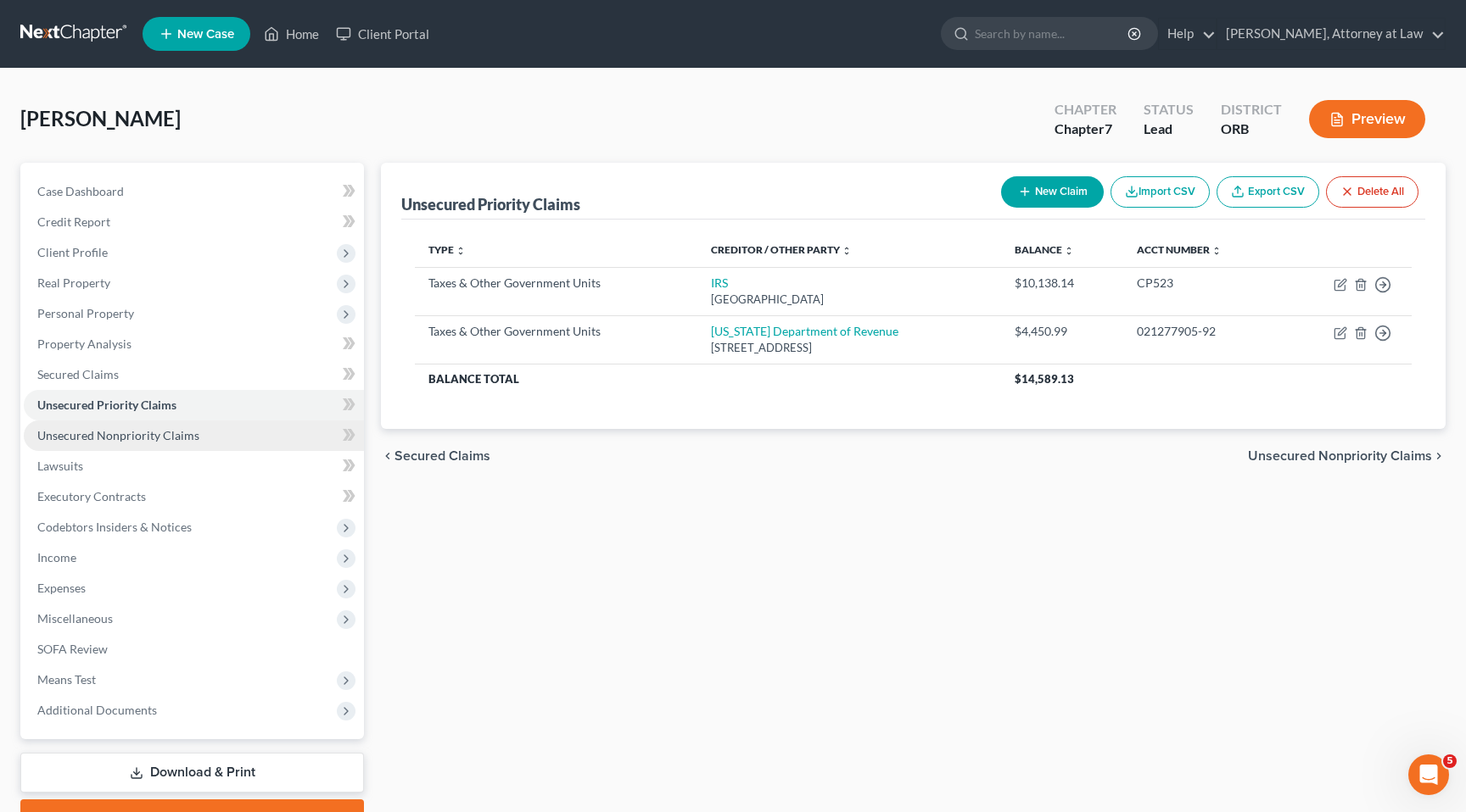
click at [182, 435] on span "Unsecured Nonpriority Claims" at bounding box center [119, 435] width 162 height 15
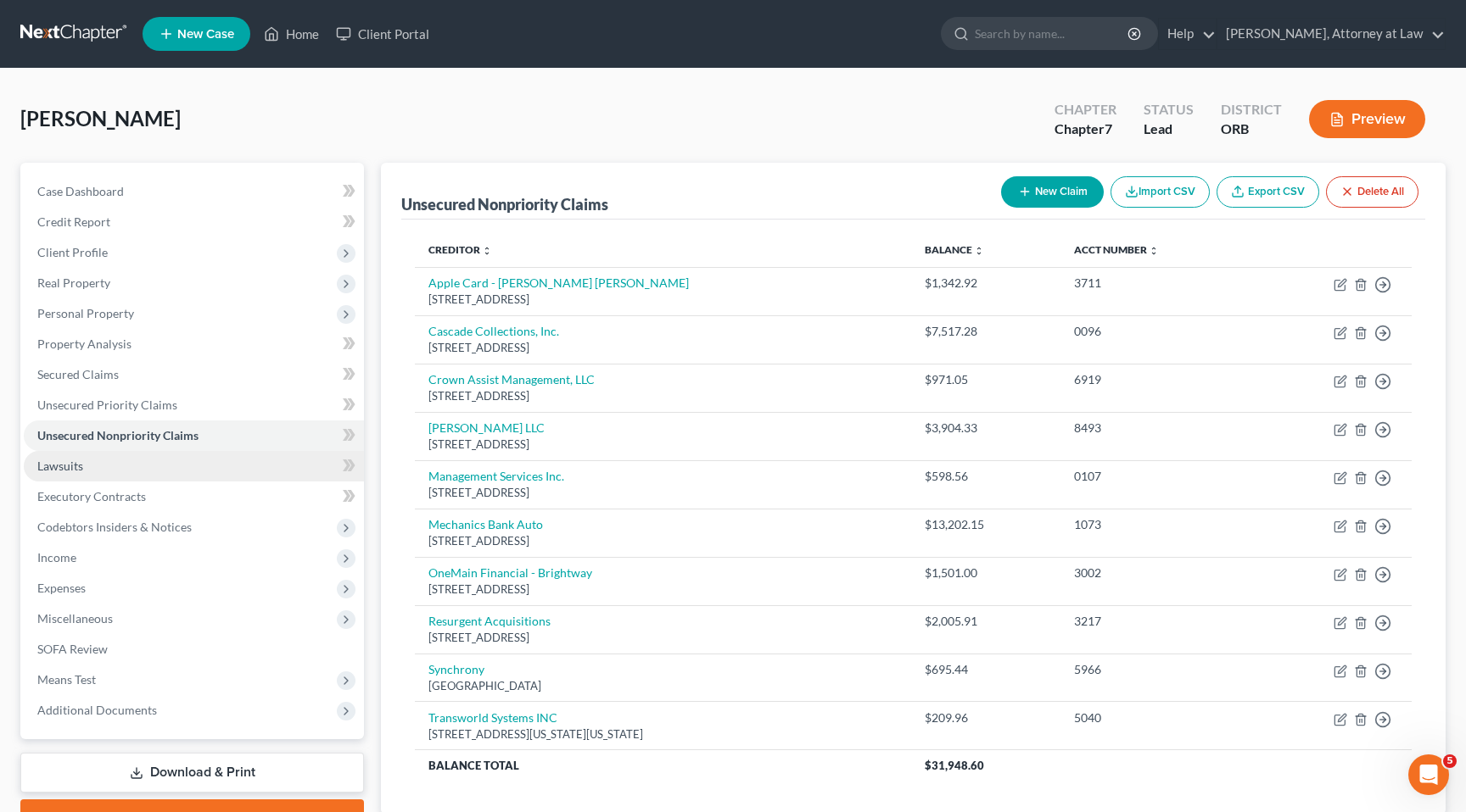
click at [181, 475] on link "Lawsuits" at bounding box center [193, 466] width 340 height 31
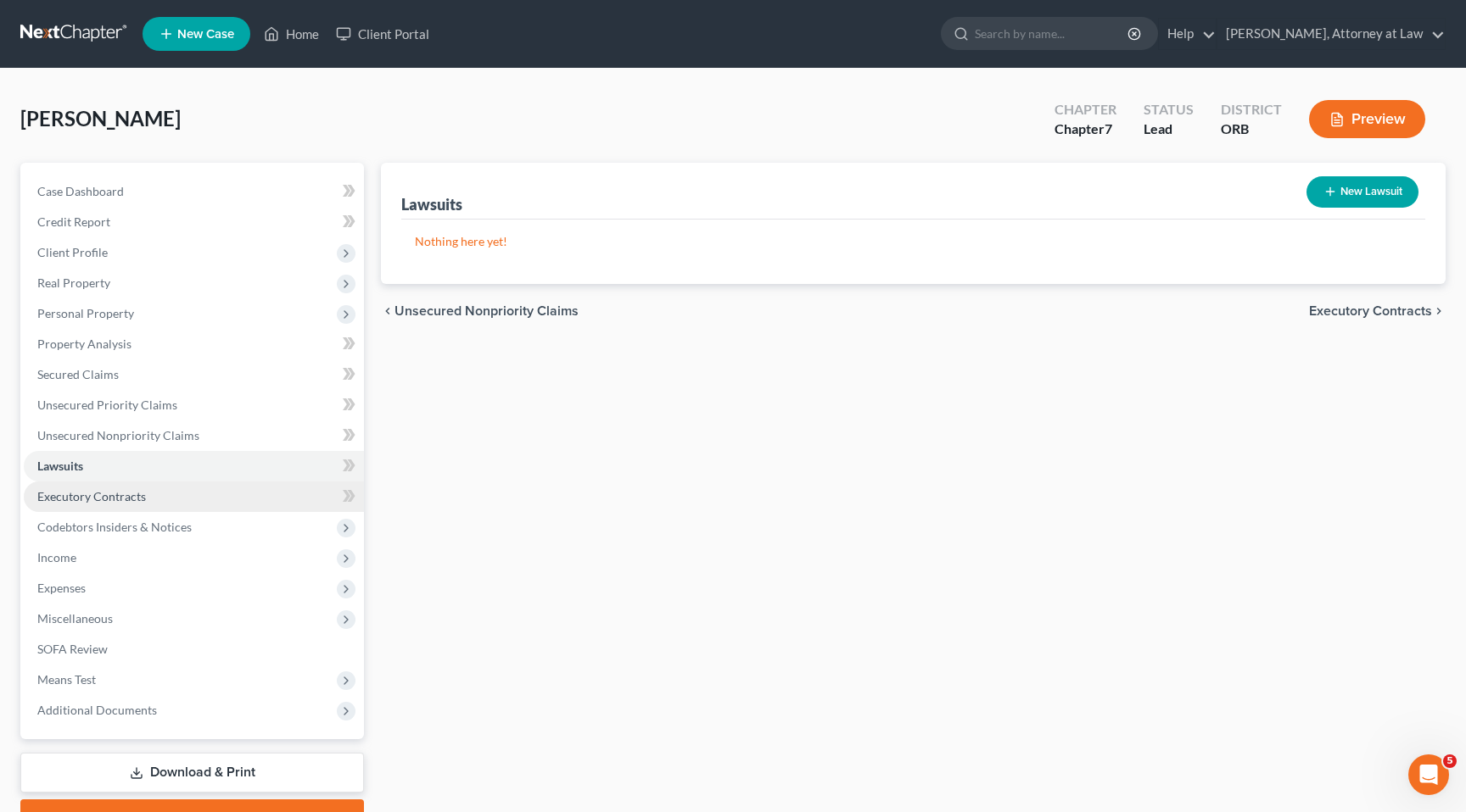
click at [193, 505] on link "Executory Contracts" at bounding box center [193, 496] width 340 height 31
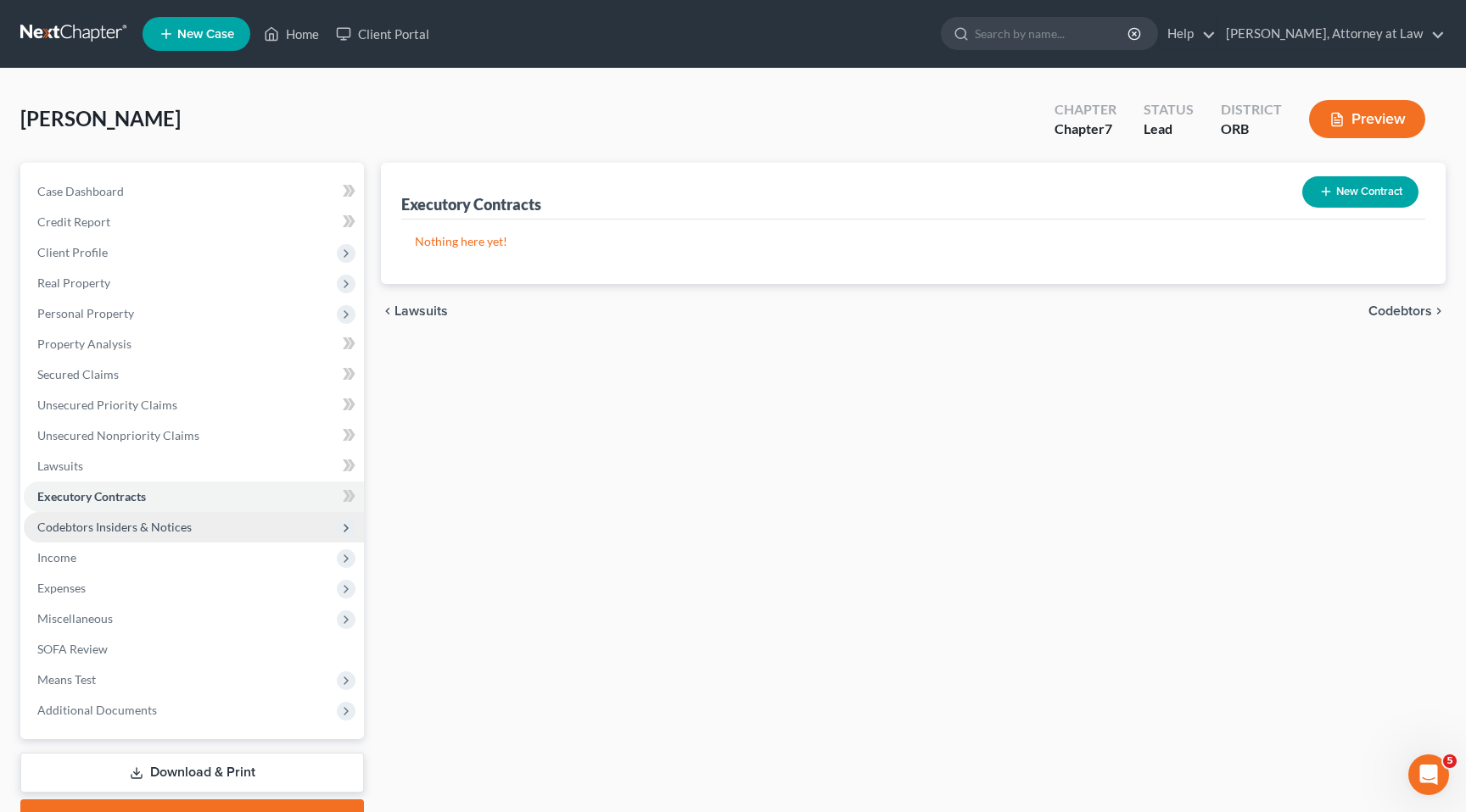
click at [202, 538] on span "Codebtors Insiders & Notices" at bounding box center [193, 527] width 340 height 31
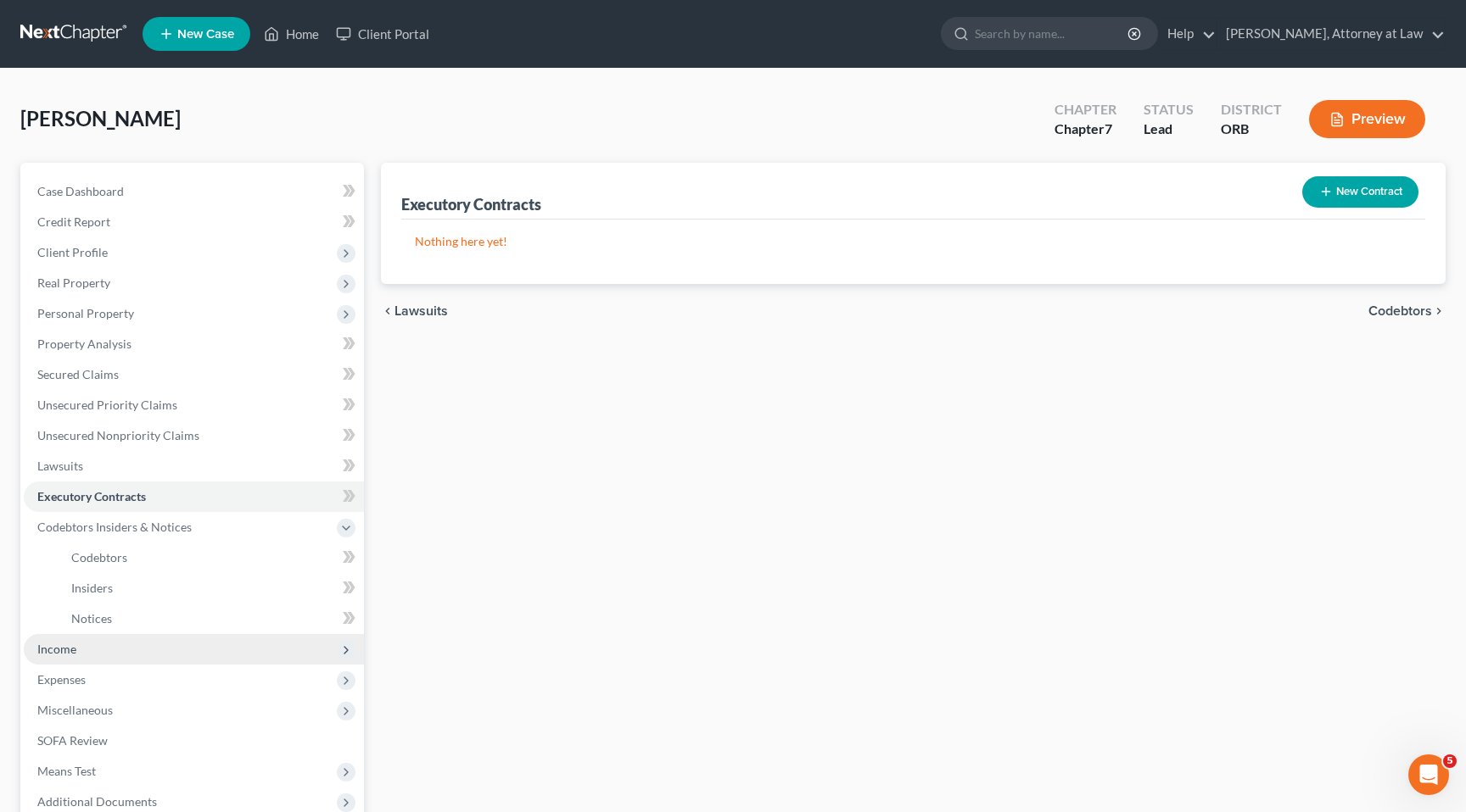
click at [204, 663] on span "Income" at bounding box center [193, 650] width 340 height 31
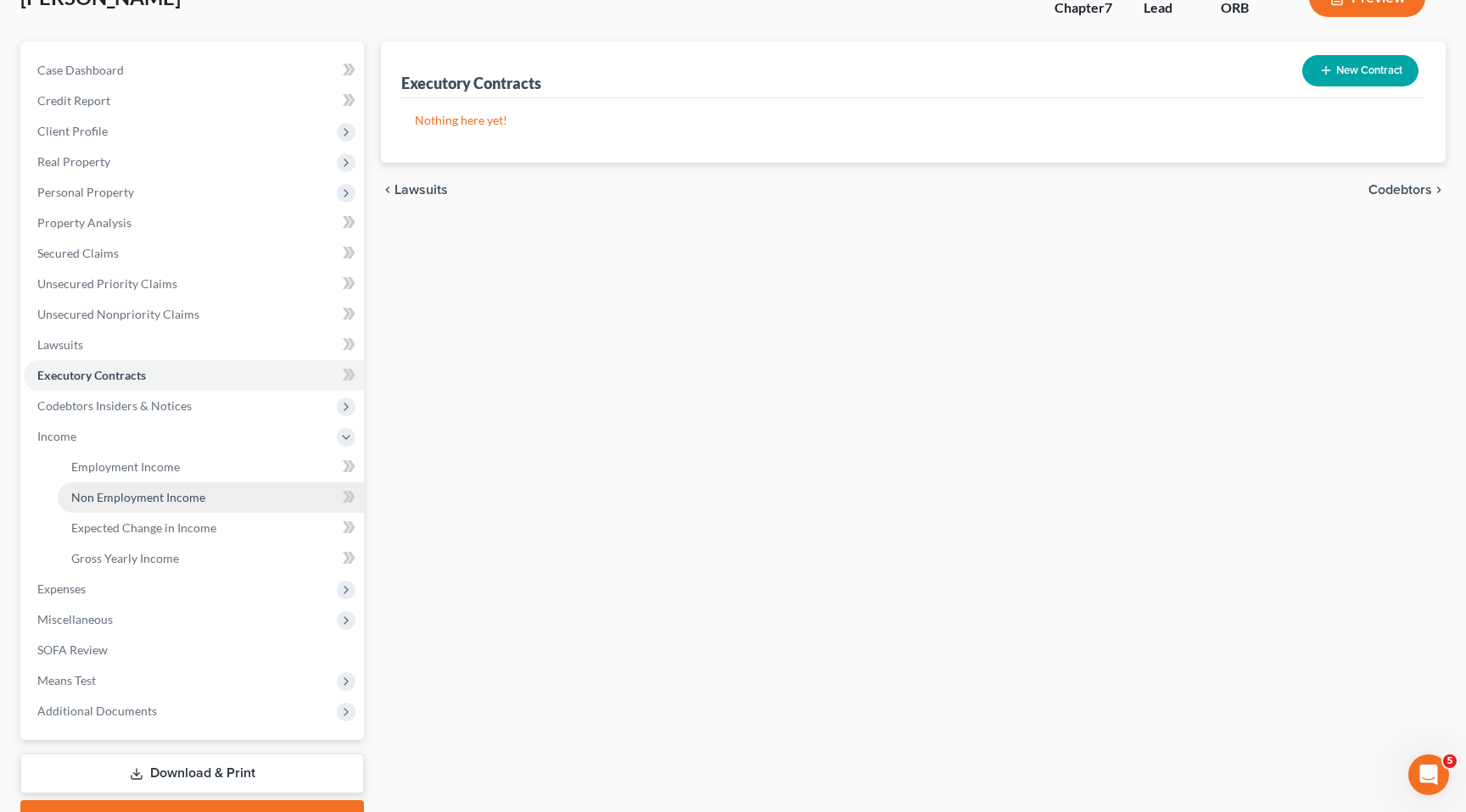
scroll to position [125, 0]
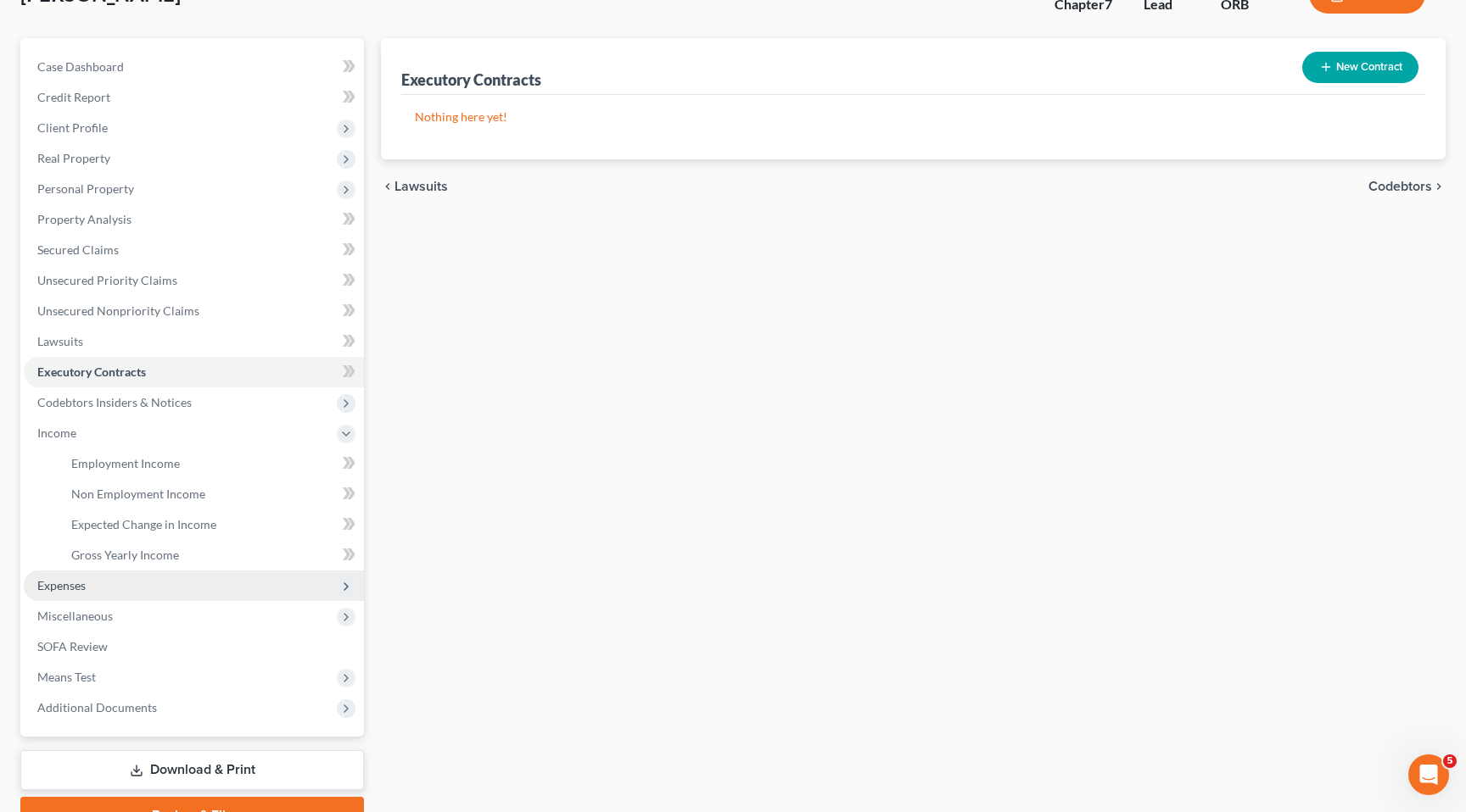
click at [214, 594] on span "Expenses" at bounding box center [193, 585] width 340 height 31
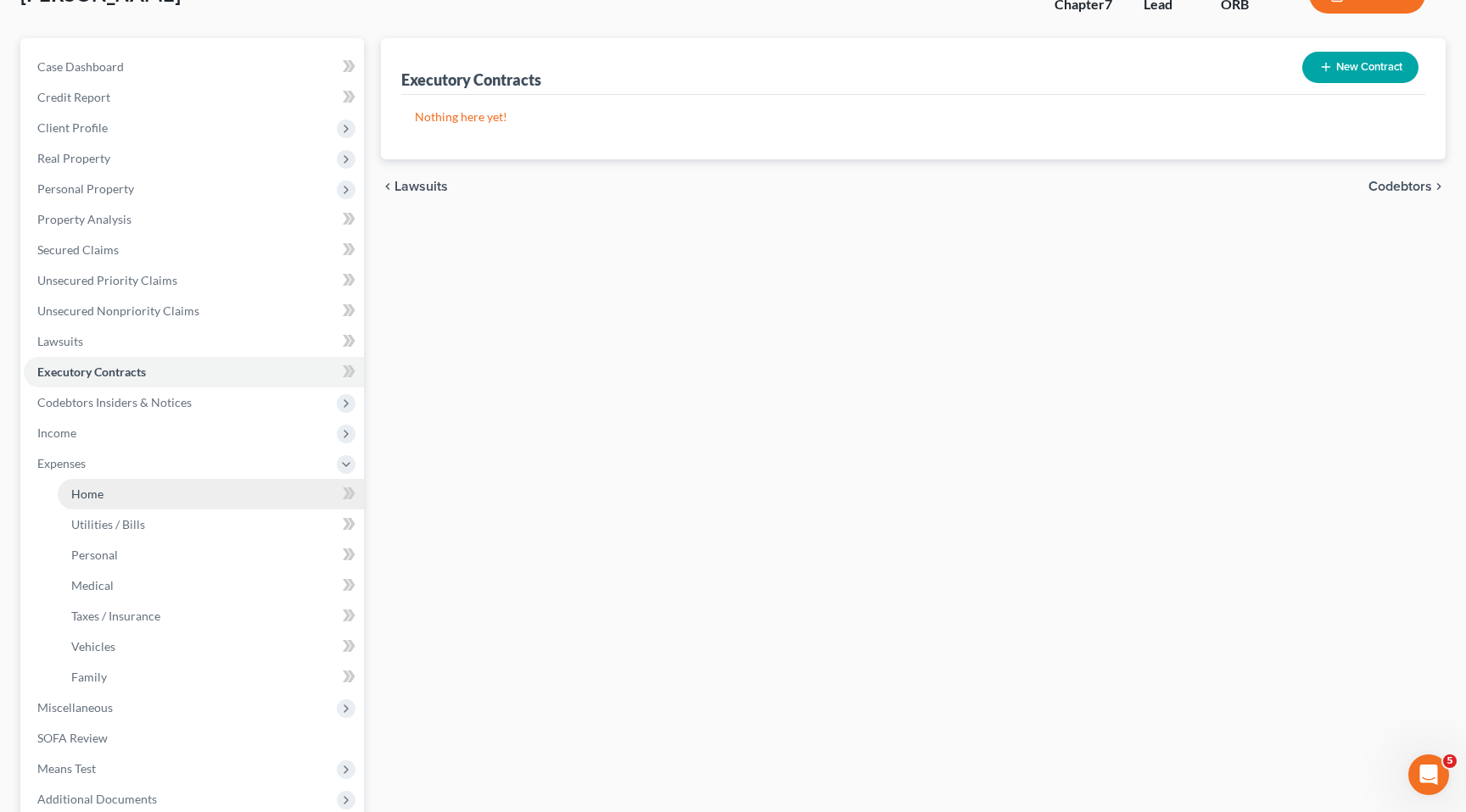
click at [208, 504] on link "Home" at bounding box center [210, 494] width 306 height 31
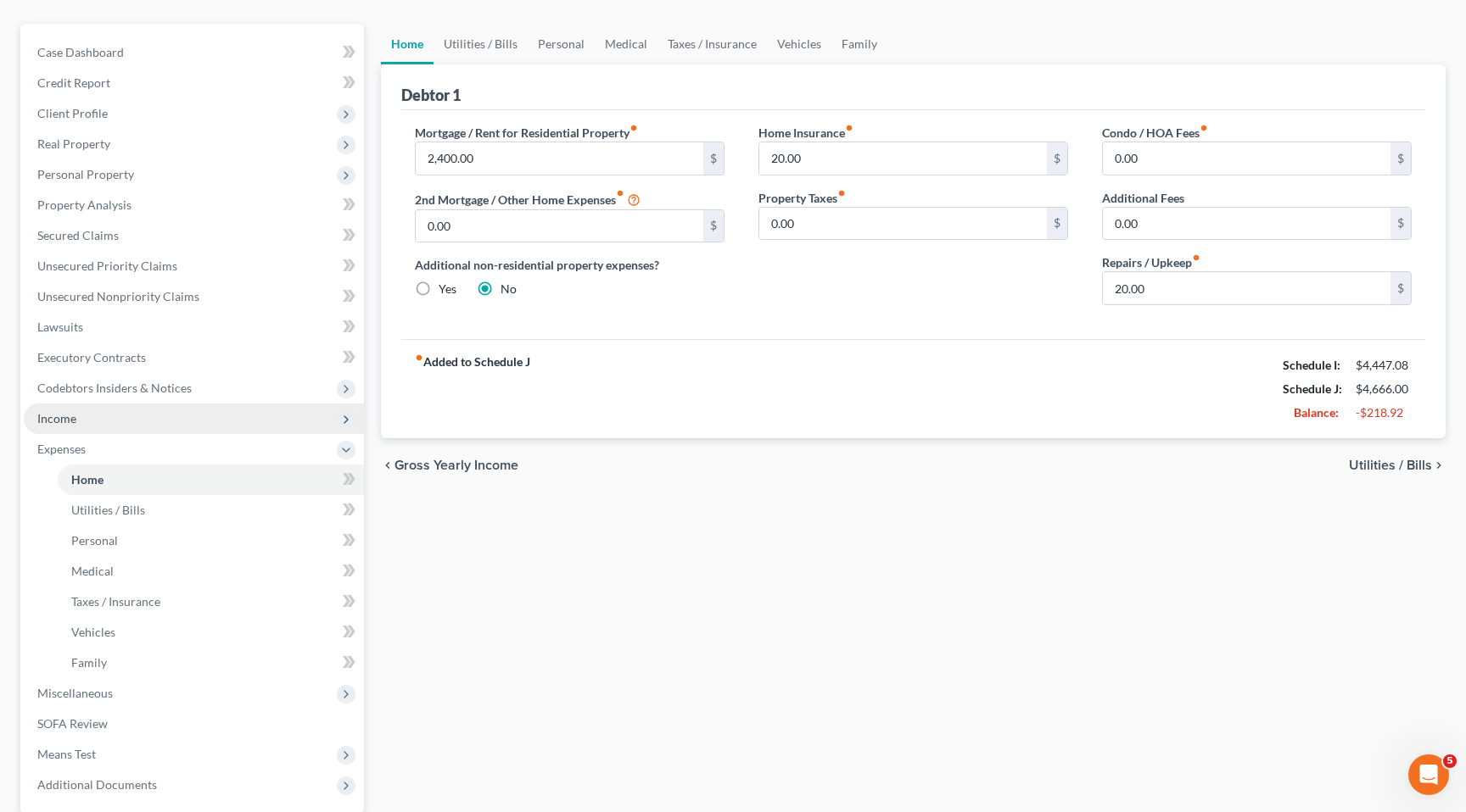
scroll to position [141, 0]
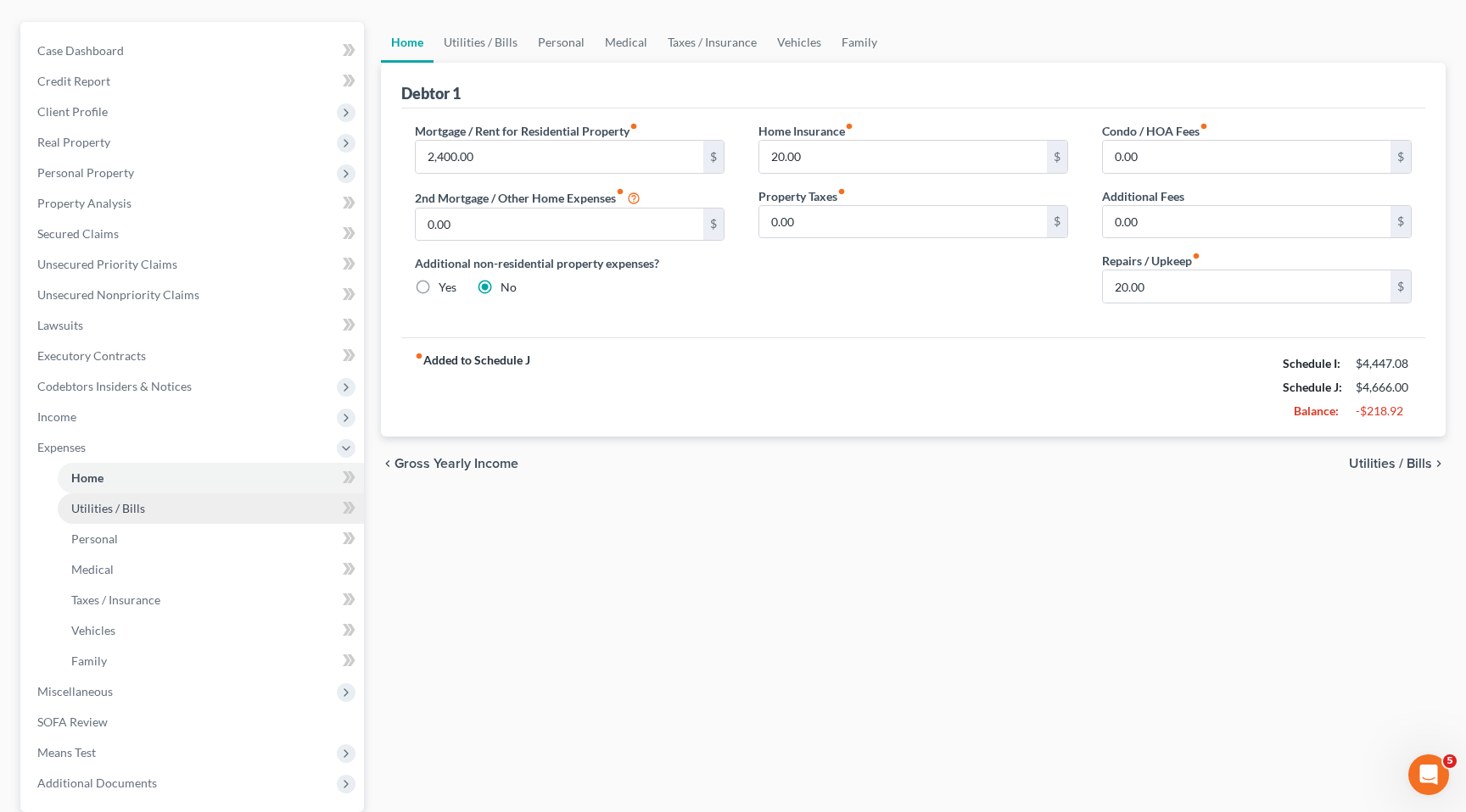
click at [186, 512] on link "Utilities / Bills" at bounding box center [210, 508] width 306 height 31
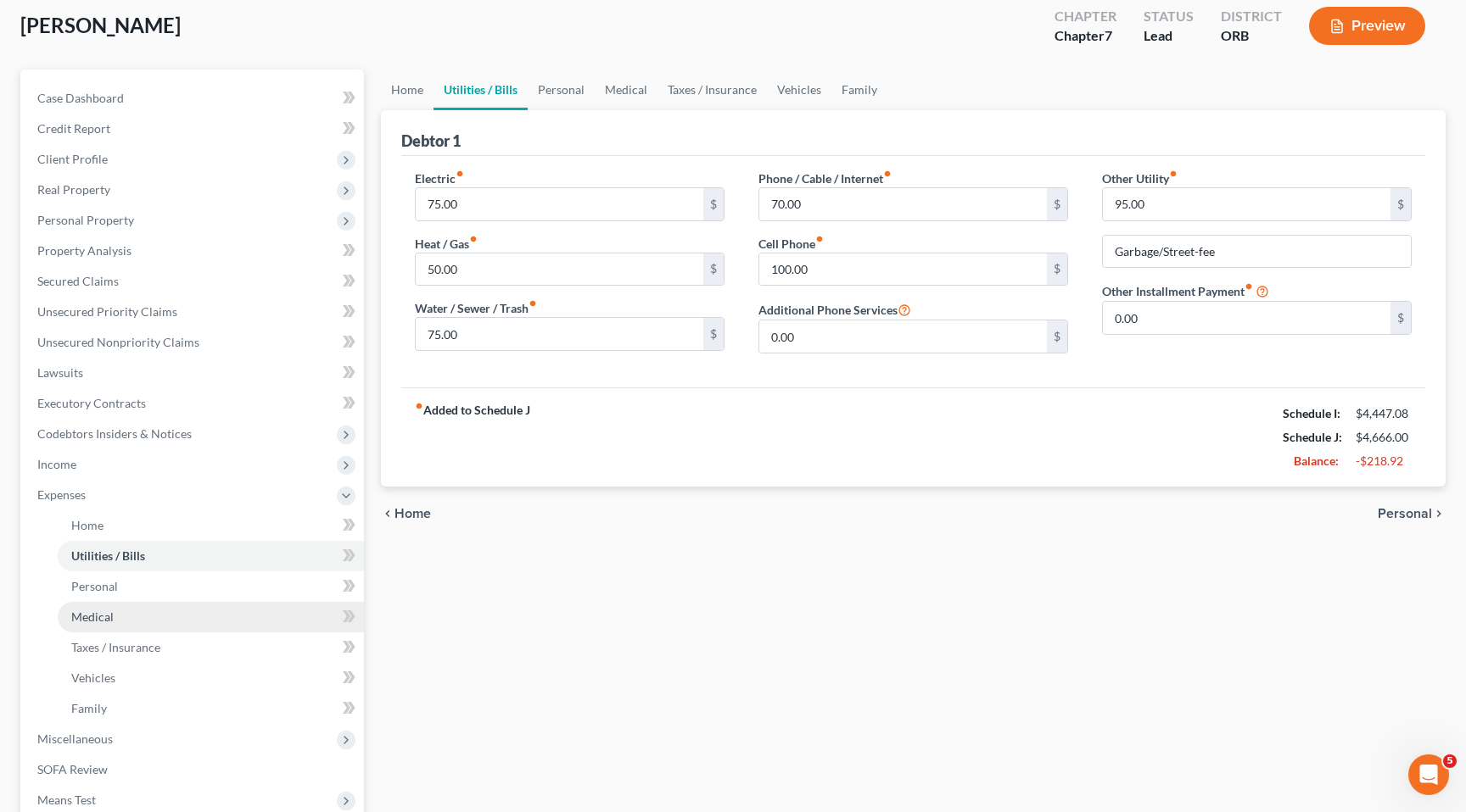
scroll to position [95, 0]
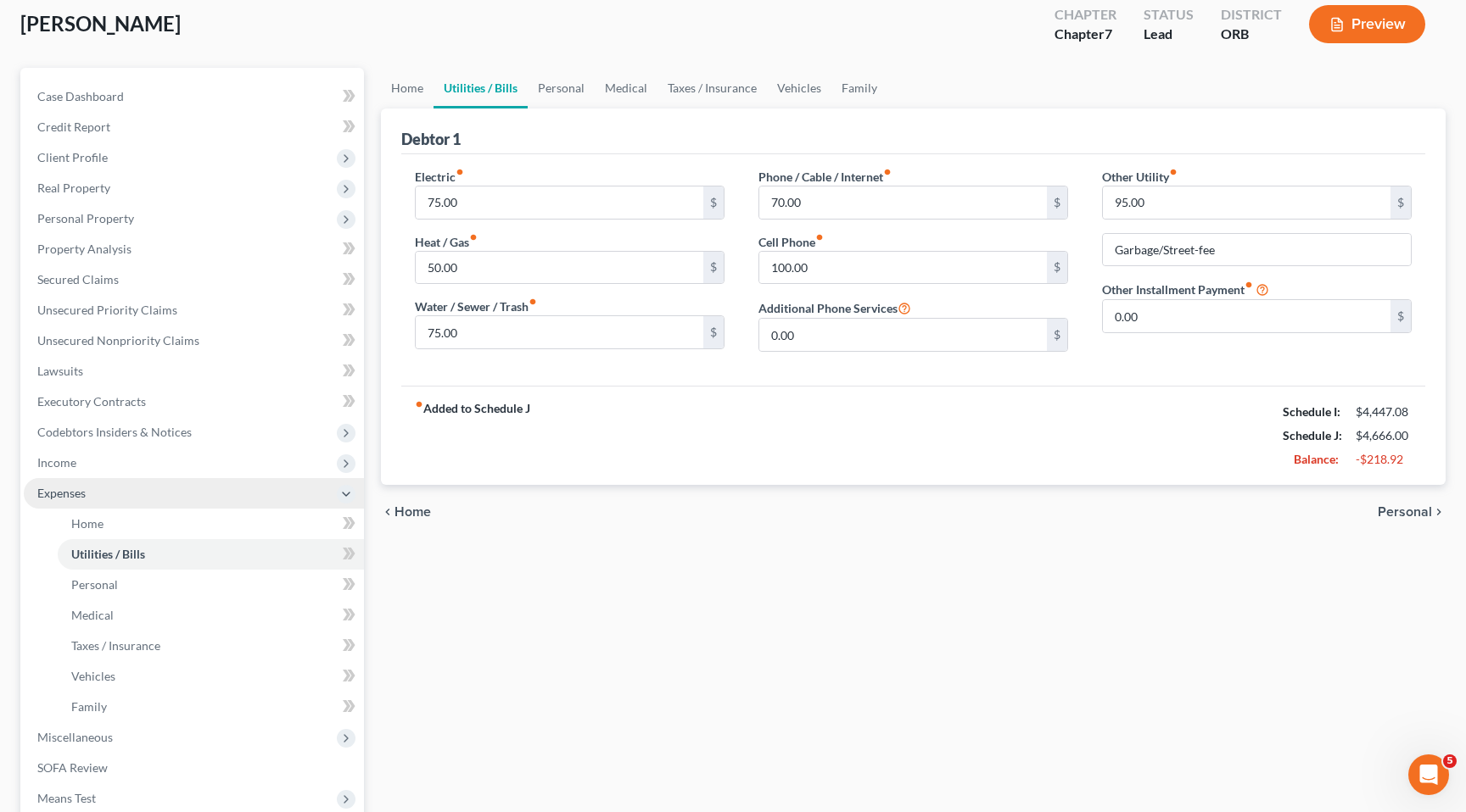
click at [349, 494] on icon at bounding box center [347, 494] width 14 height 14
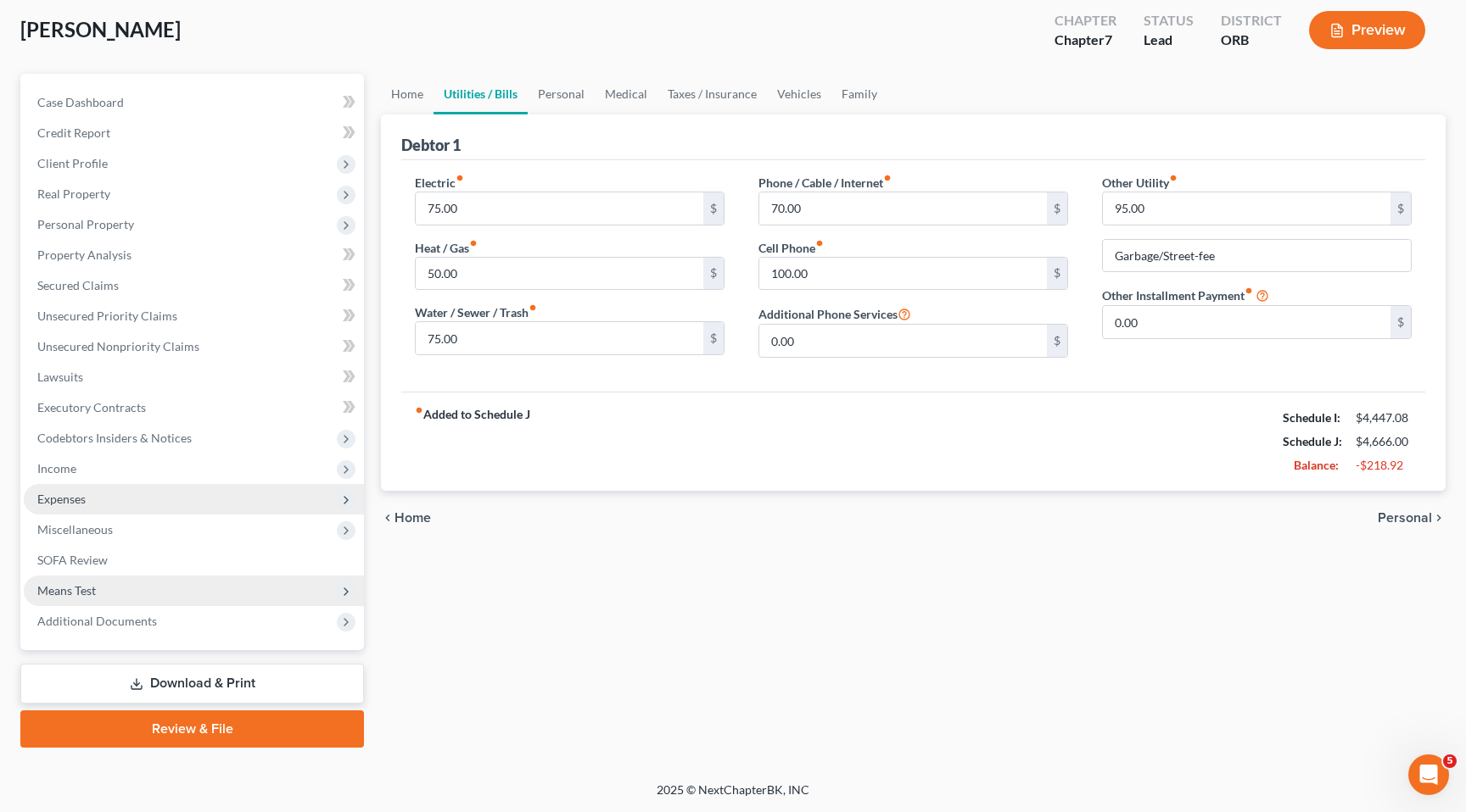
scroll to position [89, 0]
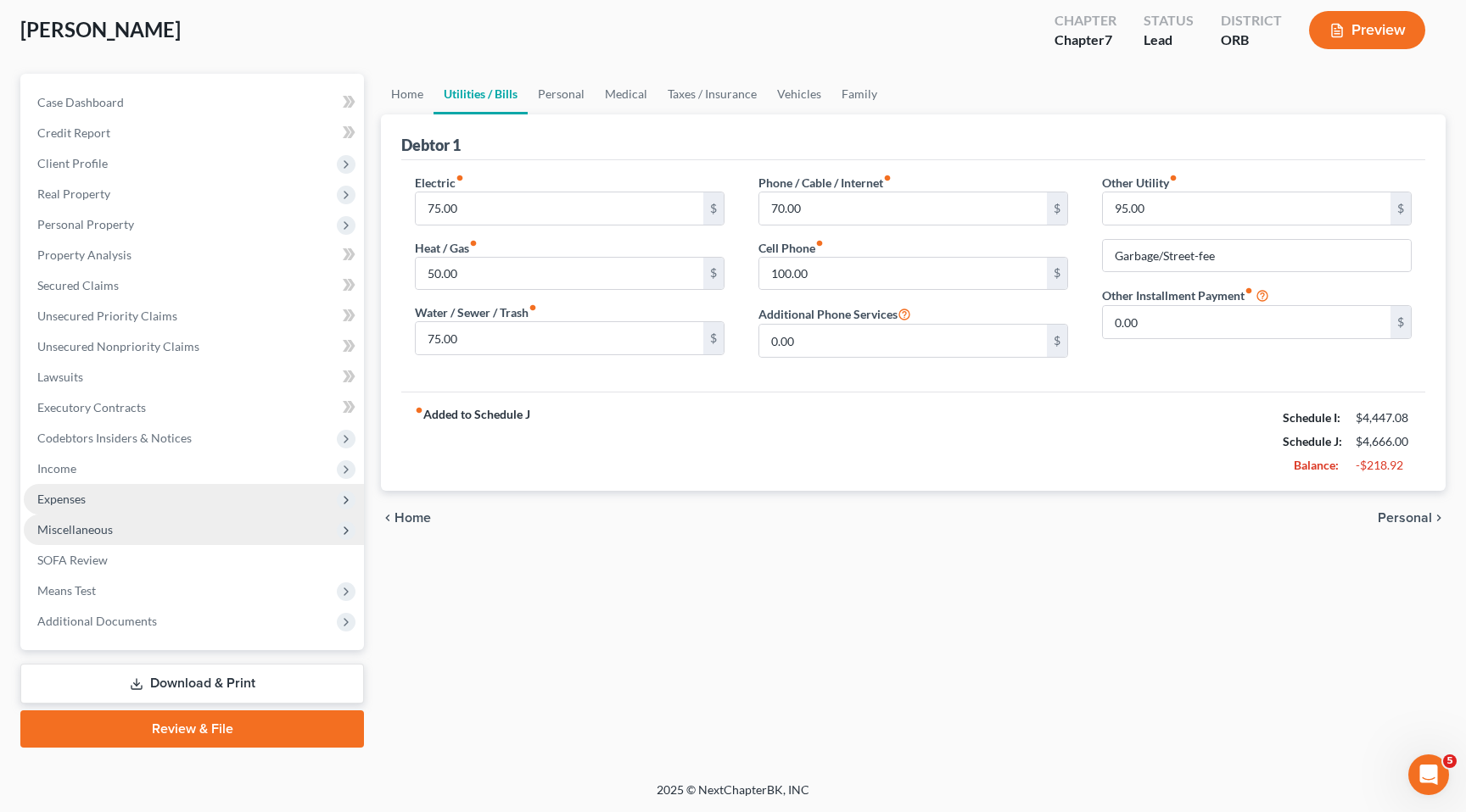
click at [167, 535] on span "Miscellaneous" at bounding box center [193, 530] width 340 height 31
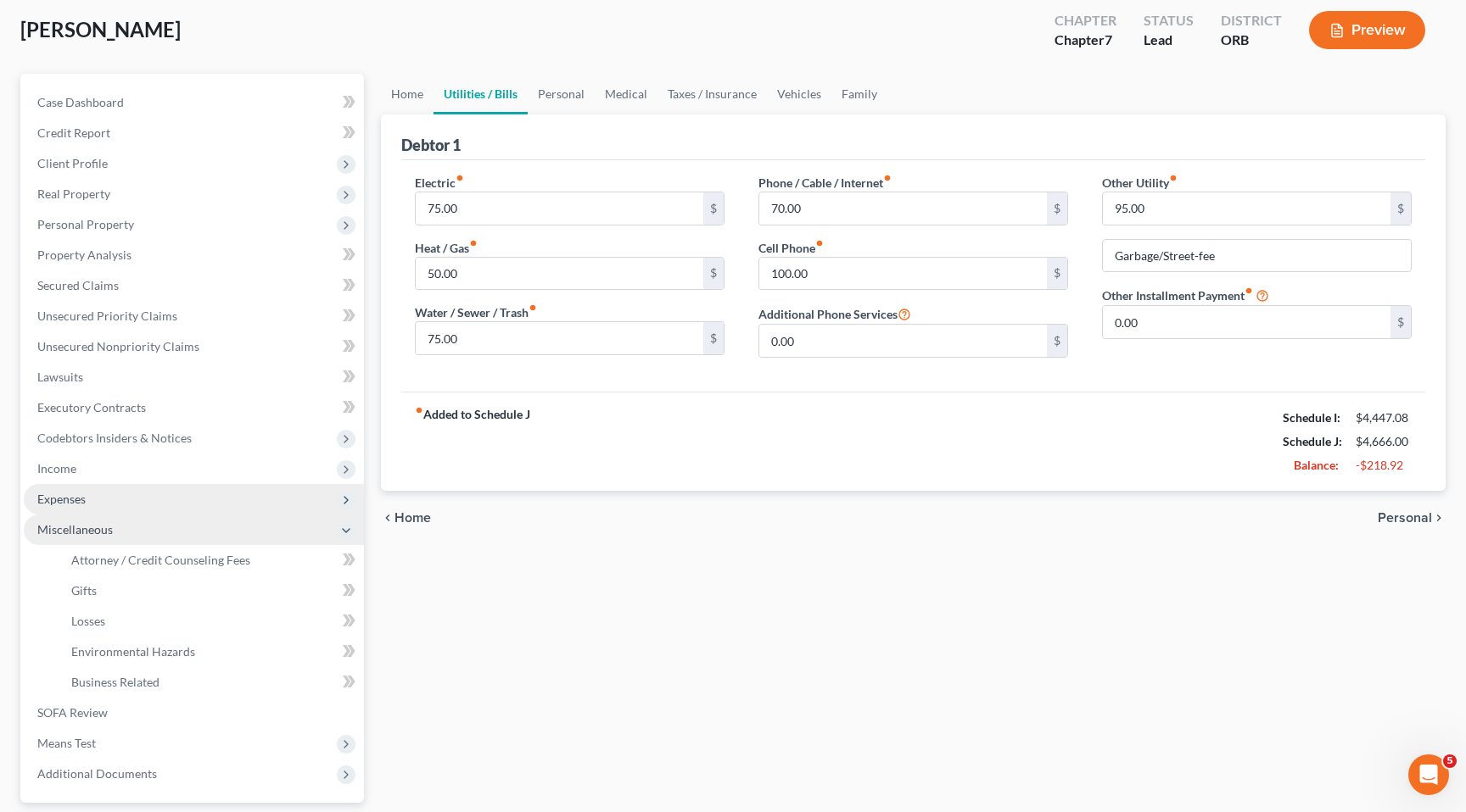
scroll to position [95, 0]
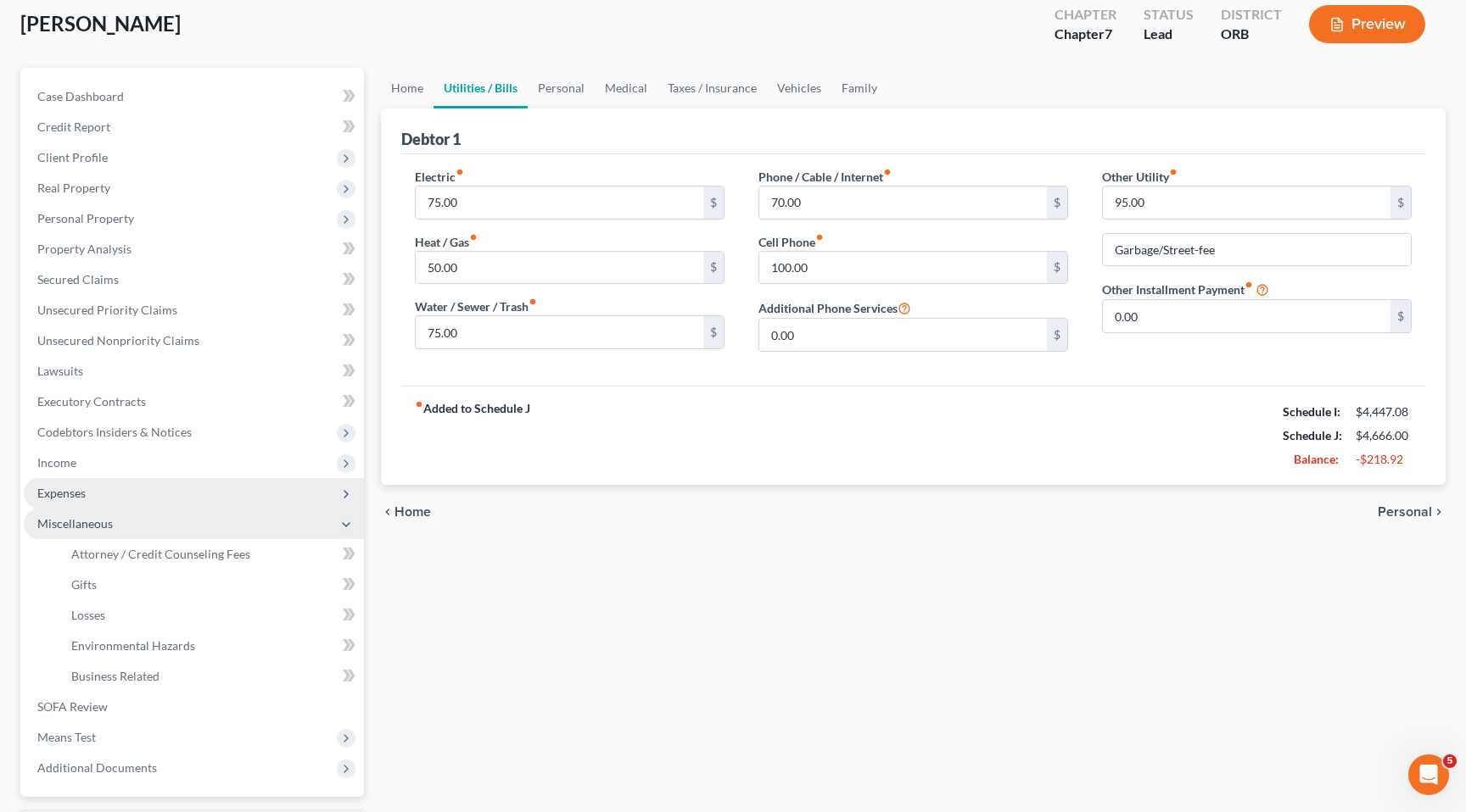
click at [220, 522] on span "Miscellaneous" at bounding box center [193, 524] width 340 height 31
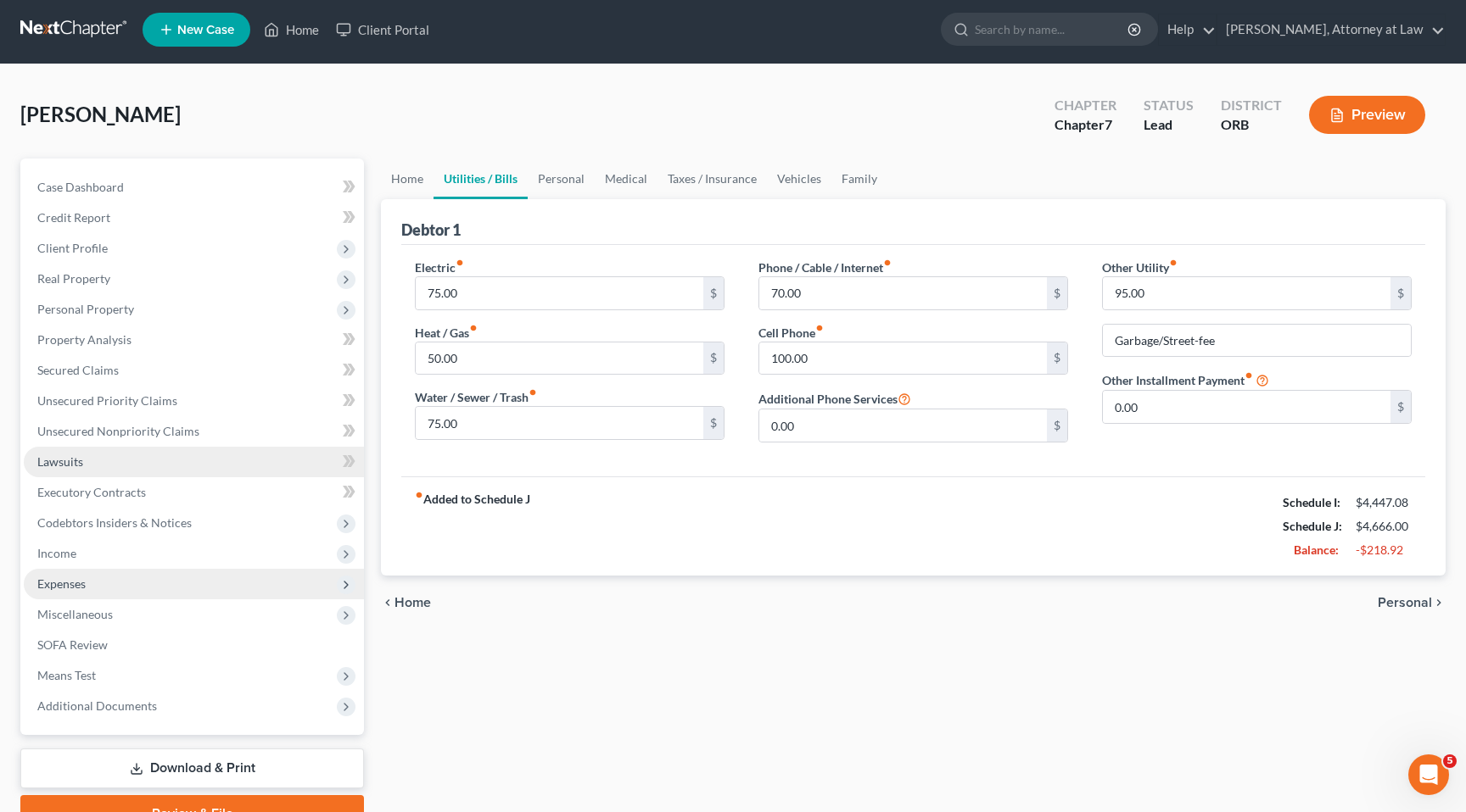
scroll to position [0, 0]
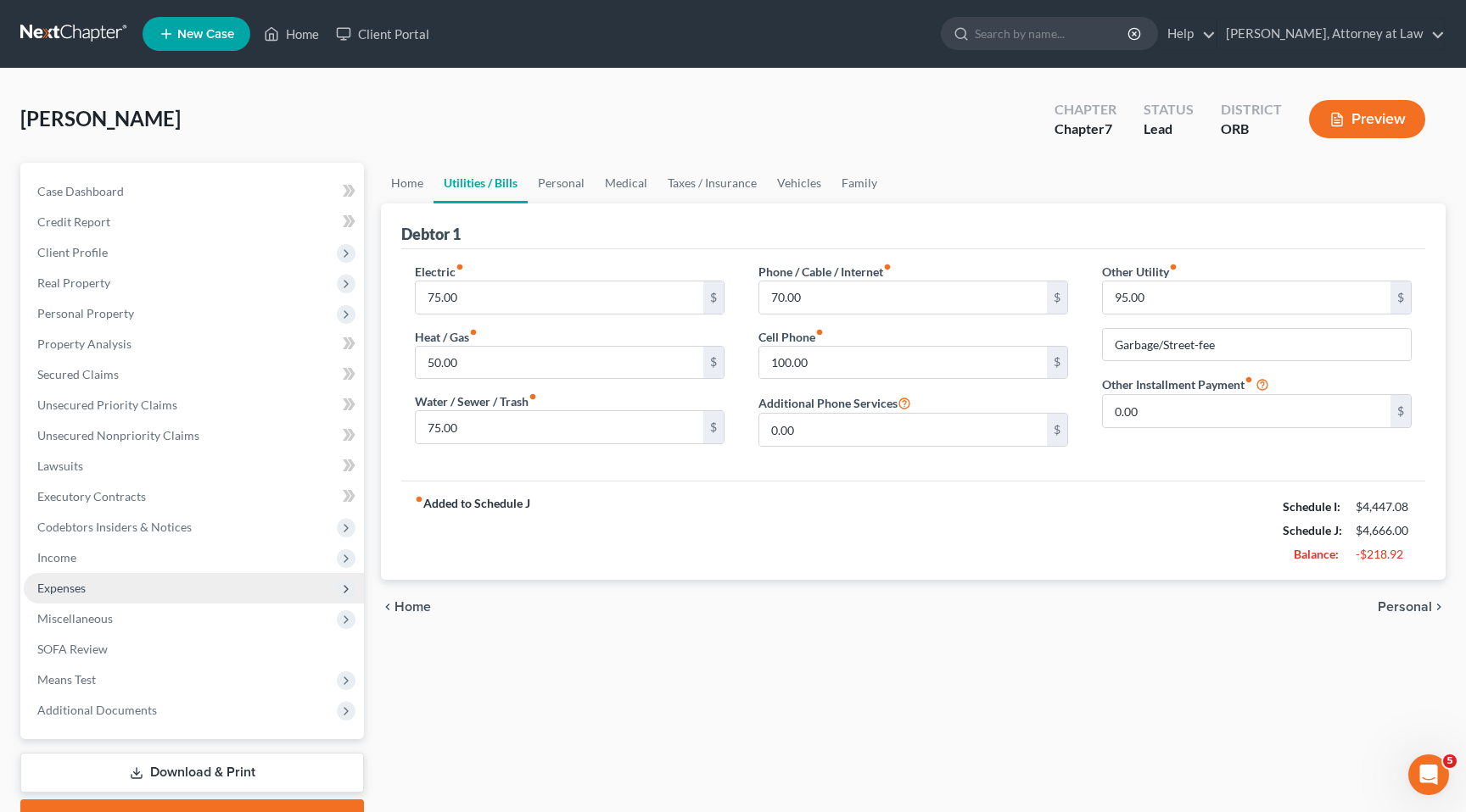
click at [572, 552] on div "fiber_manual_record Added to Schedule J Schedule I: $4,447.08 Schedule J: $4,66…" at bounding box center [913, 531] width 1024 height 99
